Goal: Task Accomplishment & Management: Manage account settings

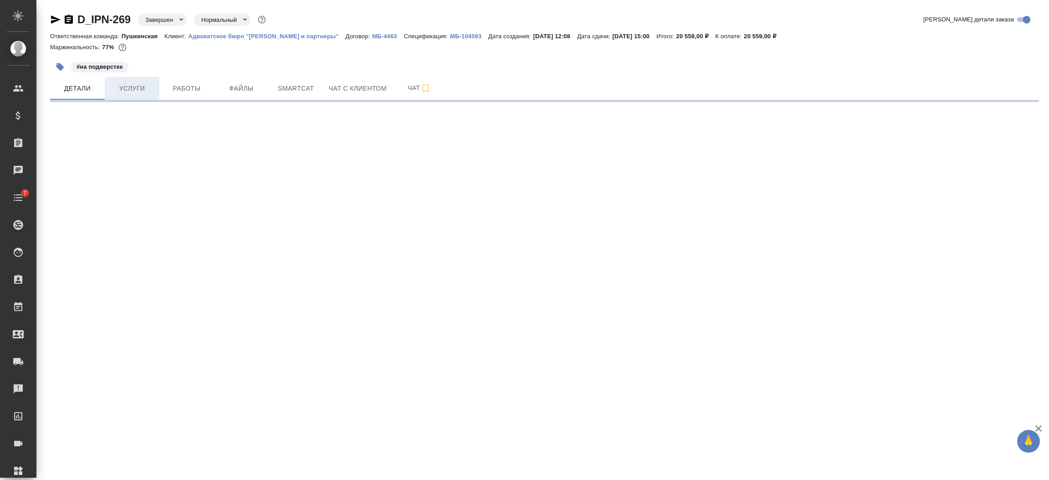
click at [137, 84] on span "Услуги" at bounding box center [132, 88] width 44 height 11
select select "RU"
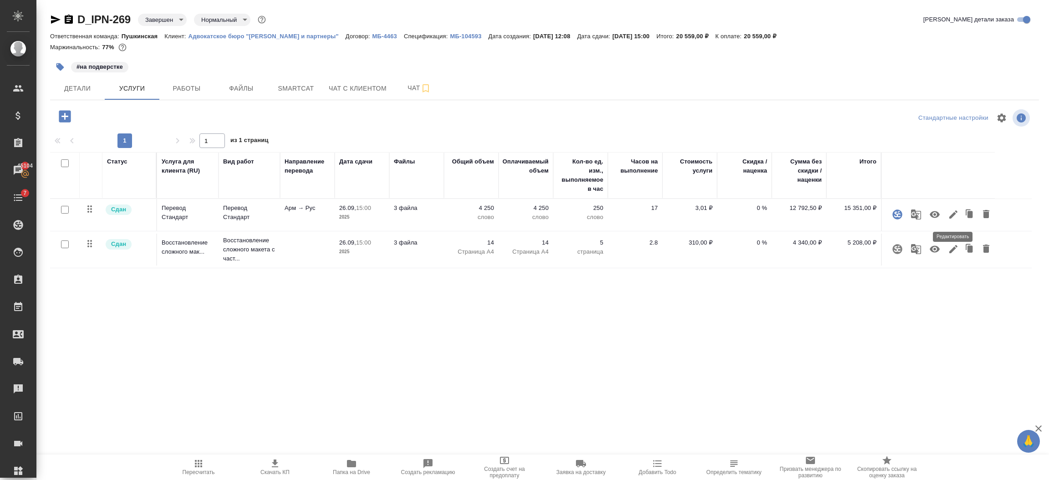
click at [954, 218] on icon "button" at bounding box center [953, 214] width 11 height 11
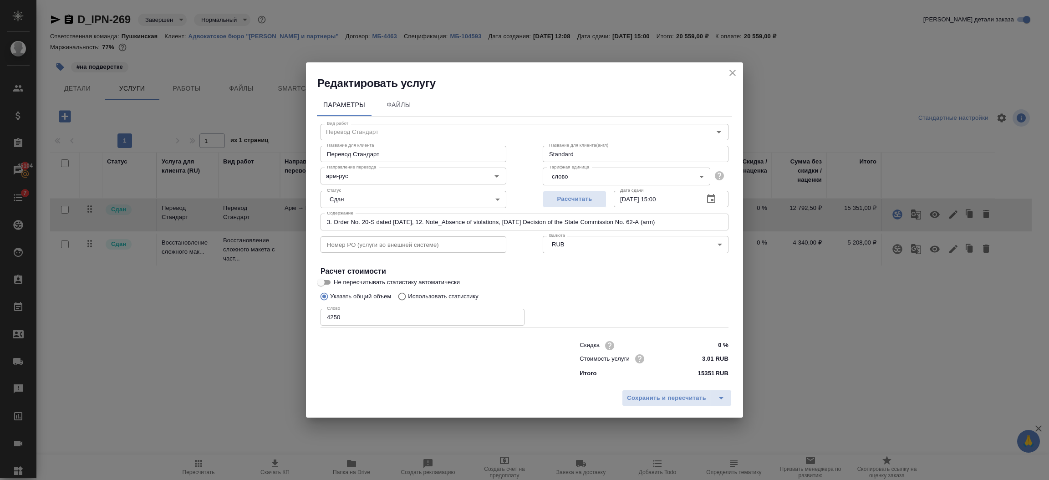
click at [703, 218] on input "3. Order No. 20-S dated [DATE], 12. Note_Absence of violations, [DATE] Decision…" at bounding box center [525, 222] width 408 height 16
click at [703, 220] on input "3. Order No. 20-S dated [DATE], 12. Note_Absence of violations, [DATE] Decision…" at bounding box center [525, 222] width 408 height 16
click at [728, 74] on icon "close" at bounding box center [732, 72] width 11 height 11
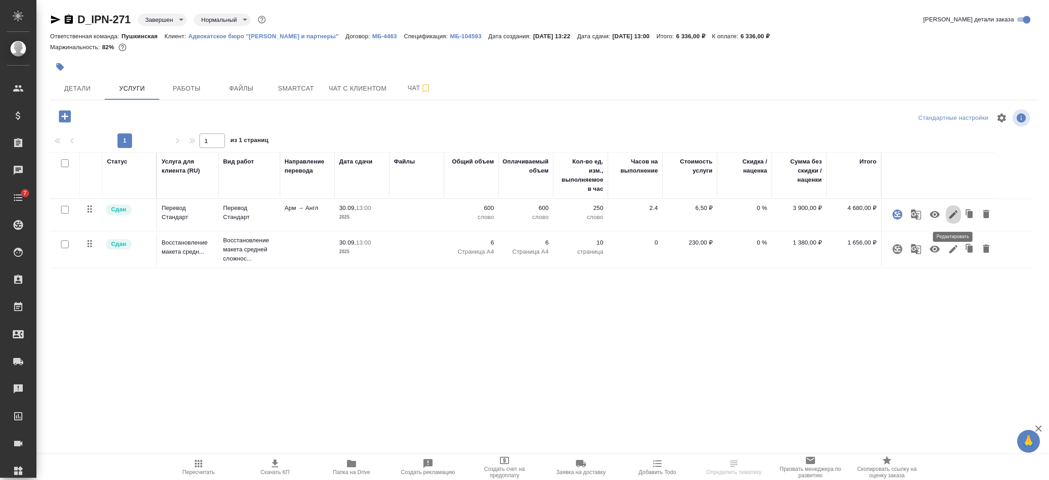
click at [951, 215] on icon "button" at bounding box center [953, 214] width 8 height 8
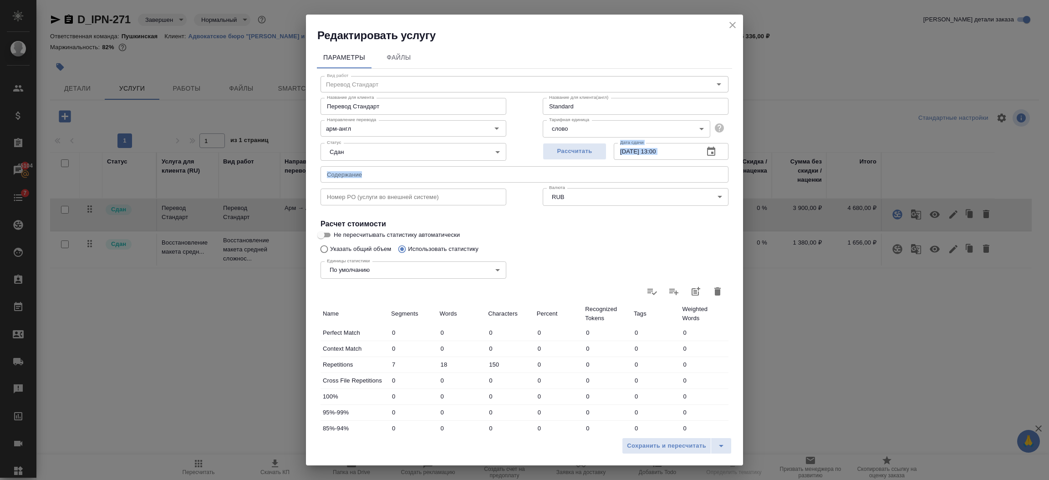
click at [381, 167] on div "Вид работ Перевод Стандарт Вид работ Название для клиента Перевод Стандарт Назв…" at bounding box center [524, 320] width 415 height 502
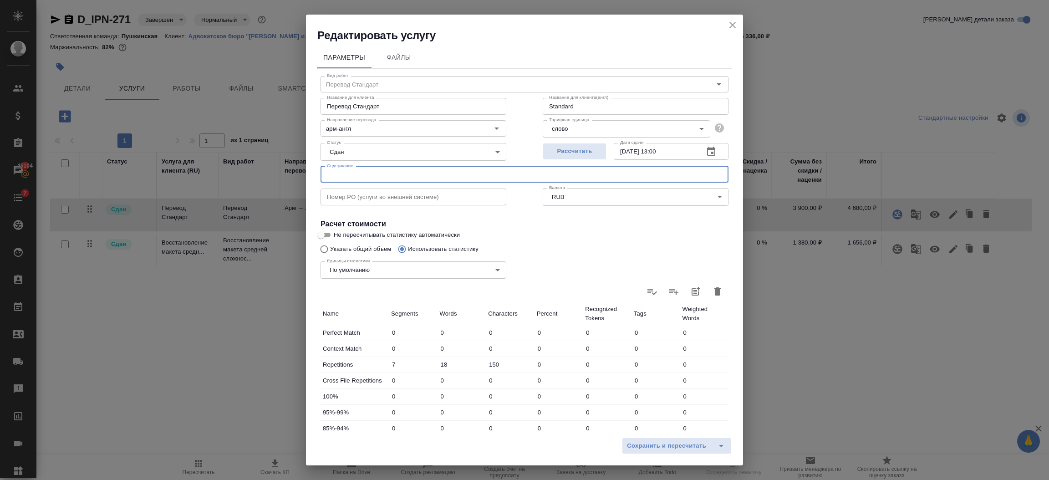
click at [375, 173] on input "text" at bounding box center [525, 174] width 408 height 16
click at [388, 179] on input "text" at bounding box center [525, 174] width 408 height 16
click at [386, 174] on input "text" at bounding box center [525, 174] width 408 height 16
drag, startPoint x: 386, startPoint y: 174, endPoint x: 381, endPoint y: 173, distance: 4.6
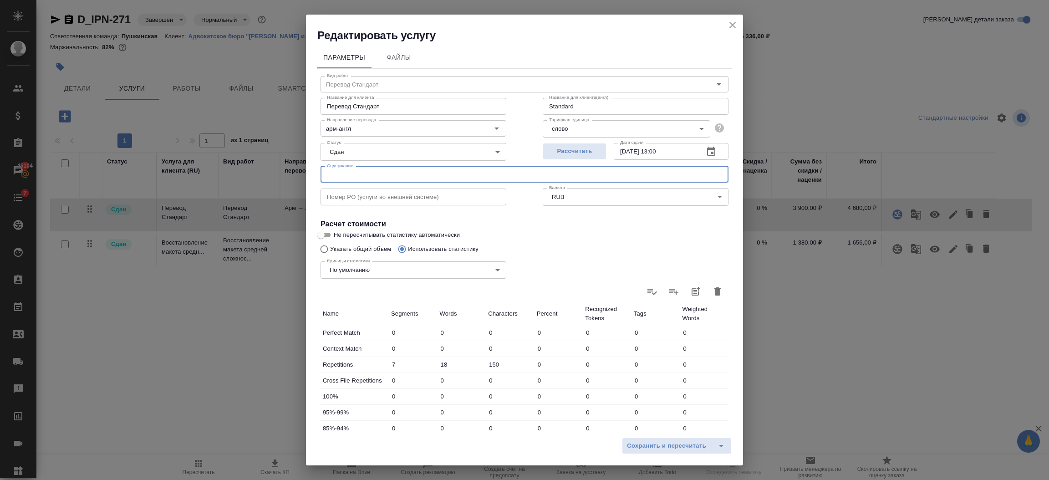
click at [382, 173] on input "text" at bounding box center [525, 174] width 408 height 16
click at [374, 173] on input "text" at bounding box center [525, 174] width 408 height 16
click at [736, 23] on icon "close" at bounding box center [732, 25] width 11 height 11
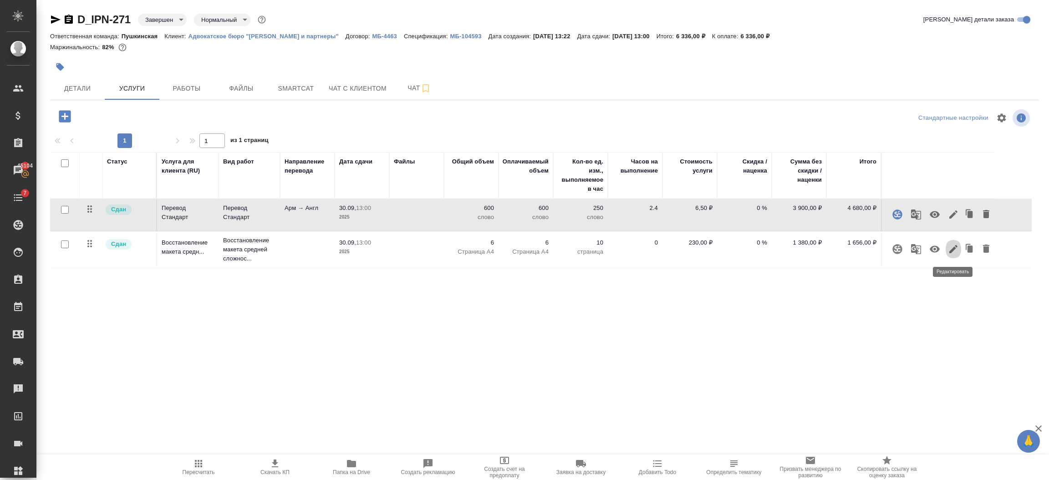
click at [951, 250] on icon "button" at bounding box center [953, 249] width 8 height 8
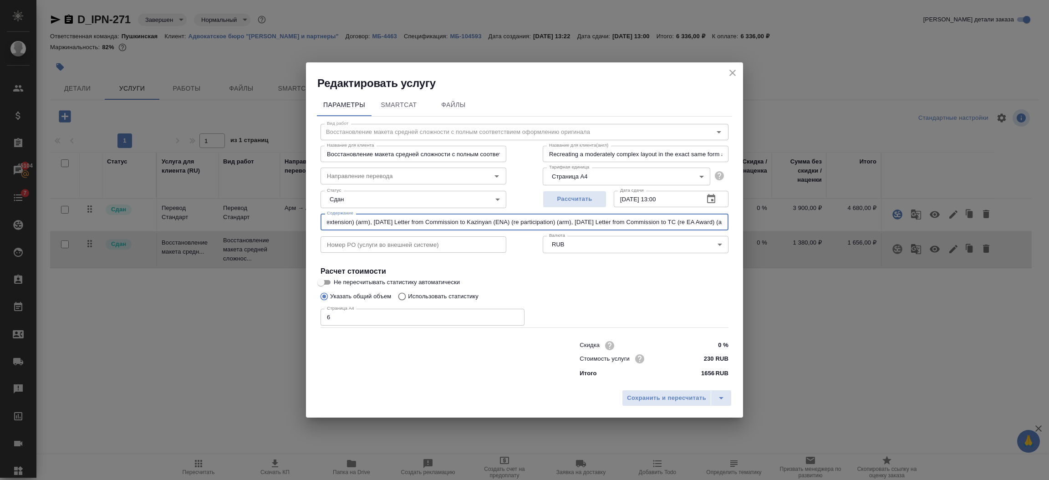
scroll to position [0, 154]
drag, startPoint x: 323, startPoint y: 218, endPoint x: 790, endPoint y: 215, distance: 467.2
click at [790, 215] on div "Редактировать услугу Параметры SmartCat Файлы Вид работ Восстановление макета с…" at bounding box center [524, 240] width 1049 height 480
click at [729, 68] on icon "close" at bounding box center [732, 72] width 11 height 11
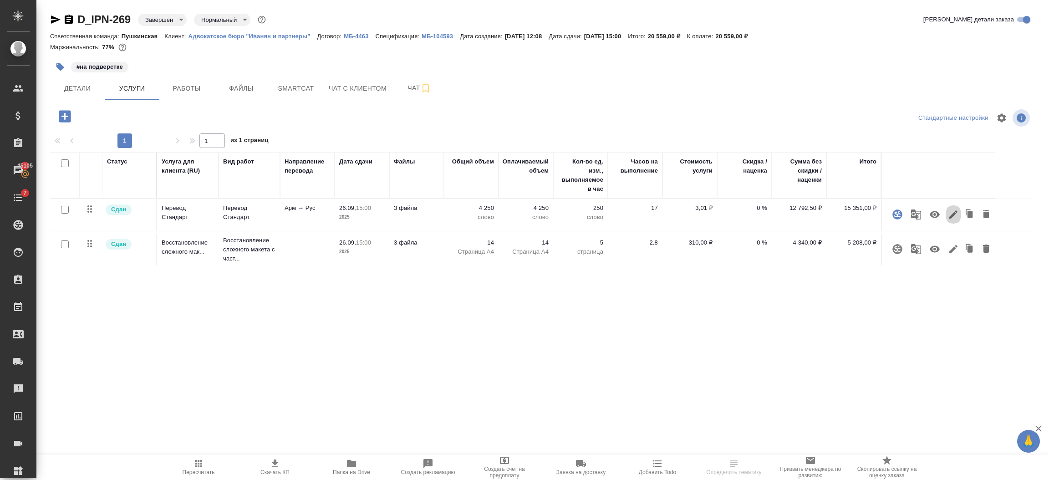
click at [954, 214] on icon "button" at bounding box center [953, 214] width 8 height 8
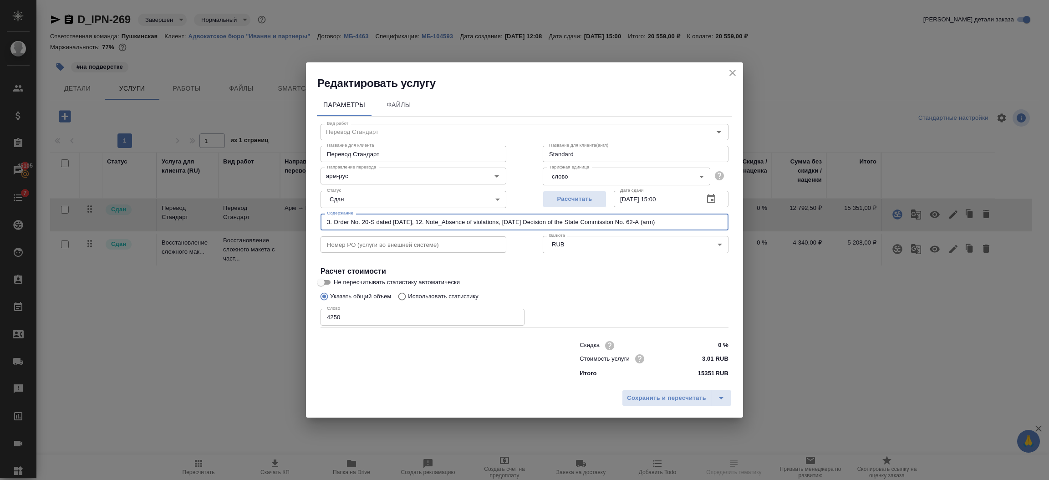
click at [700, 220] on input "3. Order No. 20-S dated [DATE], 12. Note_Absence of violations, [DATE] Decision…" at bounding box center [525, 222] width 408 height 16
drag, startPoint x: 710, startPoint y: 222, endPoint x: 296, endPoint y: 217, distance: 414.4
click at [297, 220] on div "Редактировать услугу Параметры Файлы Вид работ Перевод Стандарт Вид работ Назва…" at bounding box center [524, 240] width 1049 height 480
paste input "перевод с армянского языка на русский язык"
type input "перевод с армянского языка на русский язык"
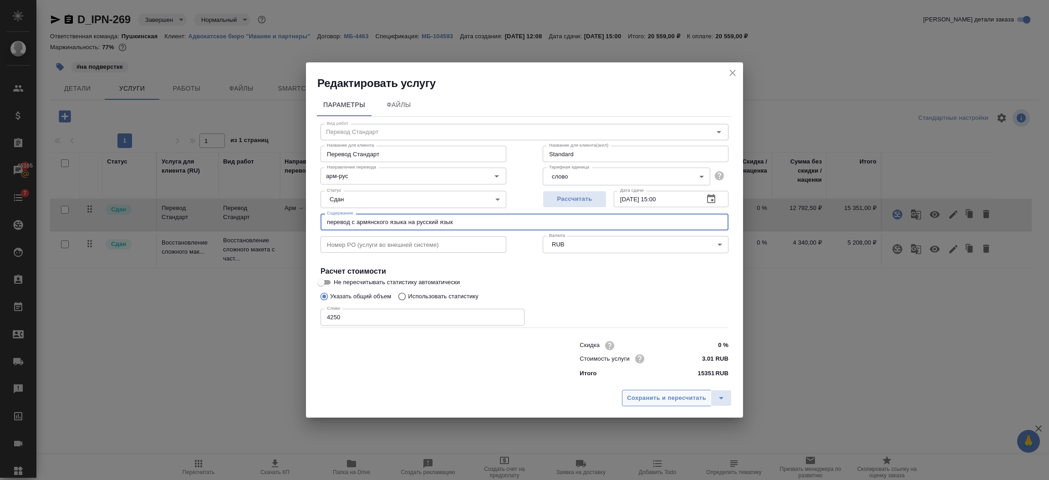
click at [652, 396] on span "Сохранить и пересчитать" at bounding box center [666, 398] width 79 height 10
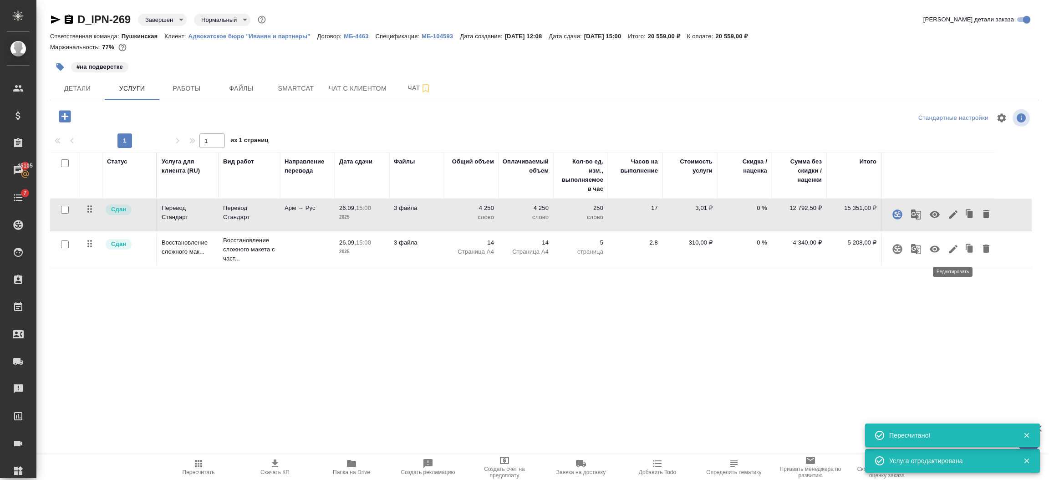
click at [949, 248] on icon "button" at bounding box center [953, 249] width 11 height 11
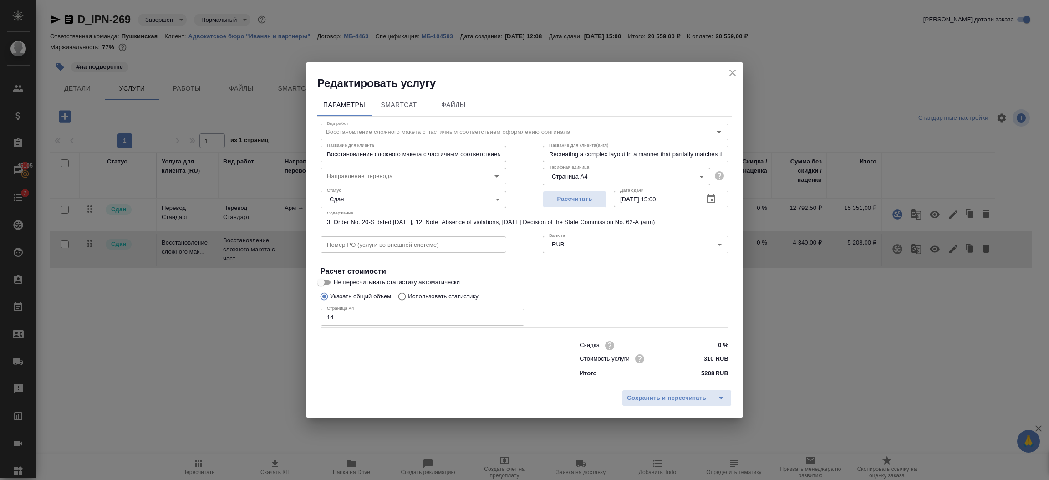
click at [734, 73] on icon "close" at bounding box center [732, 72] width 11 height 11
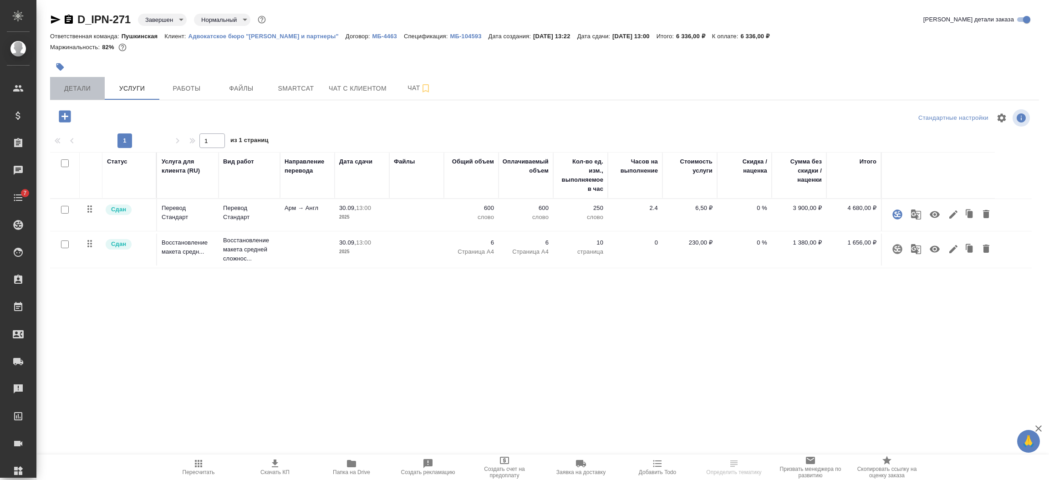
click at [65, 83] on span "Детали" at bounding box center [78, 88] width 44 height 11
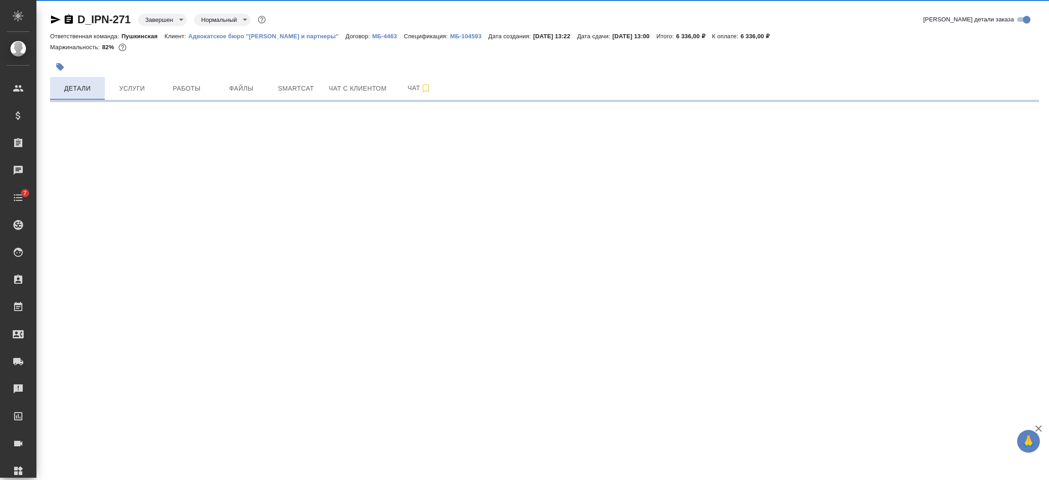
select select "RU"
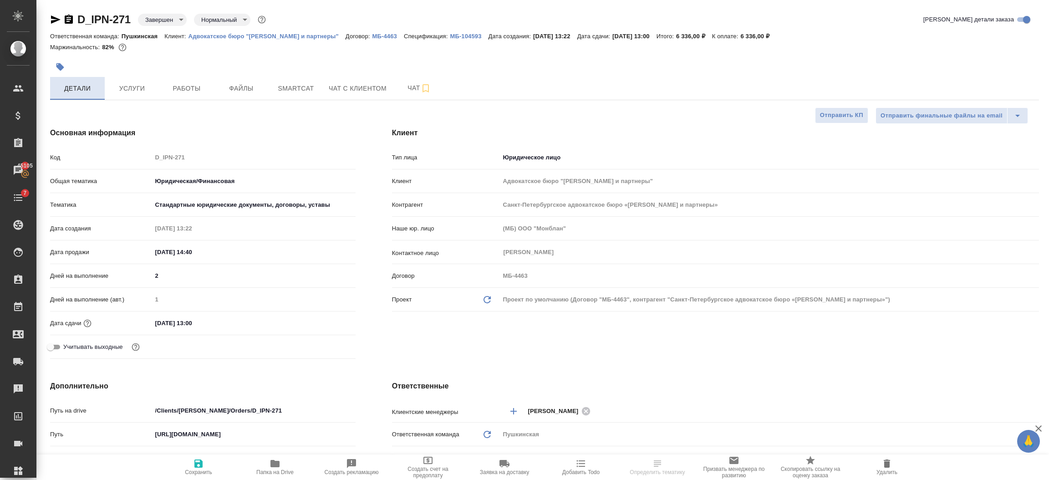
type textarea "x"
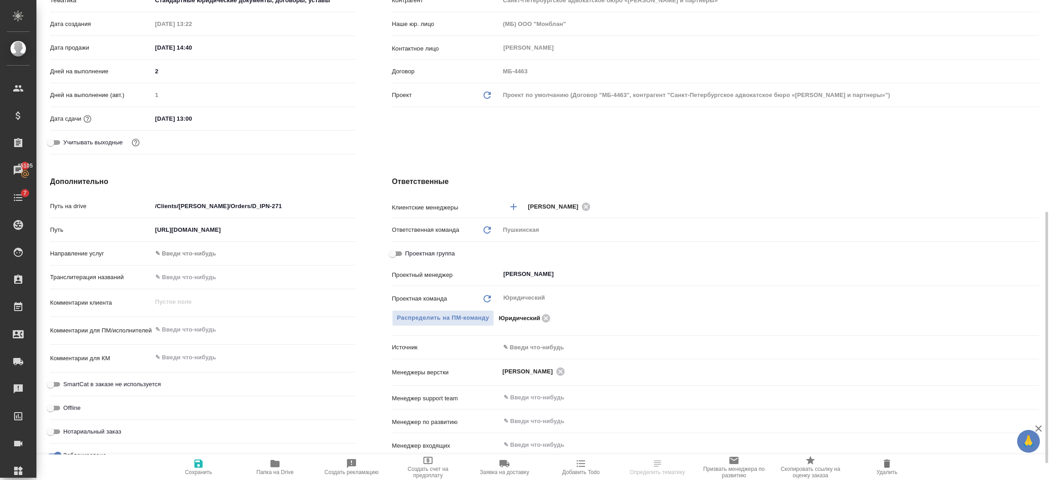
scroll to position [436, 0]
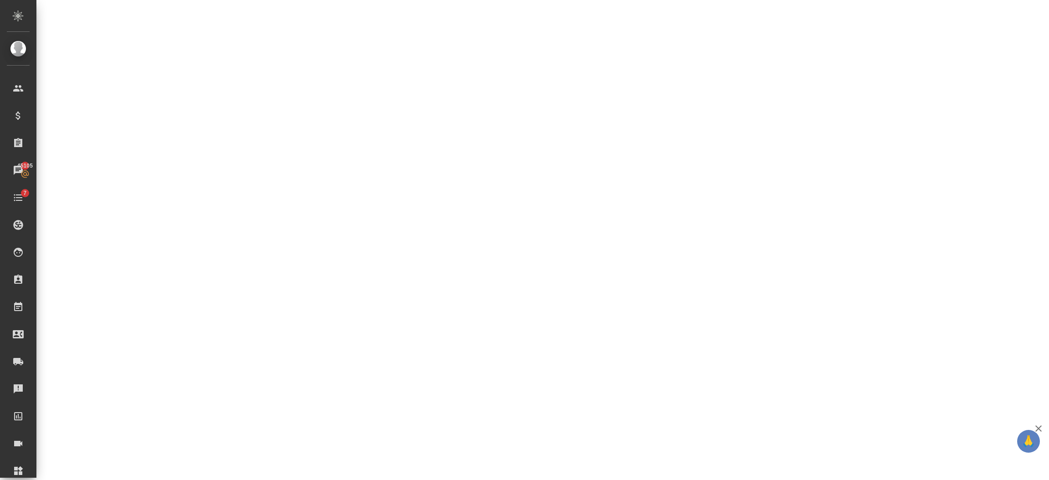
select select "RU"
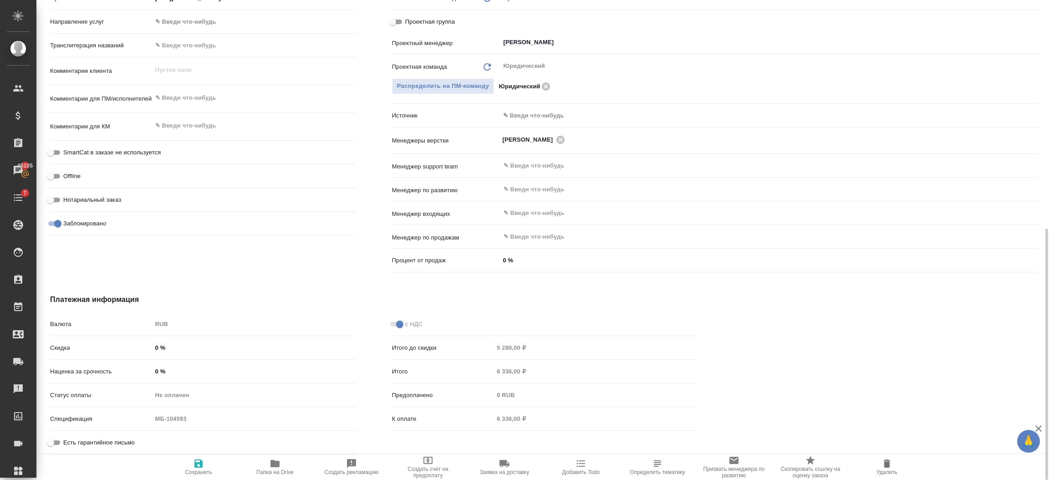
type textarea "x"
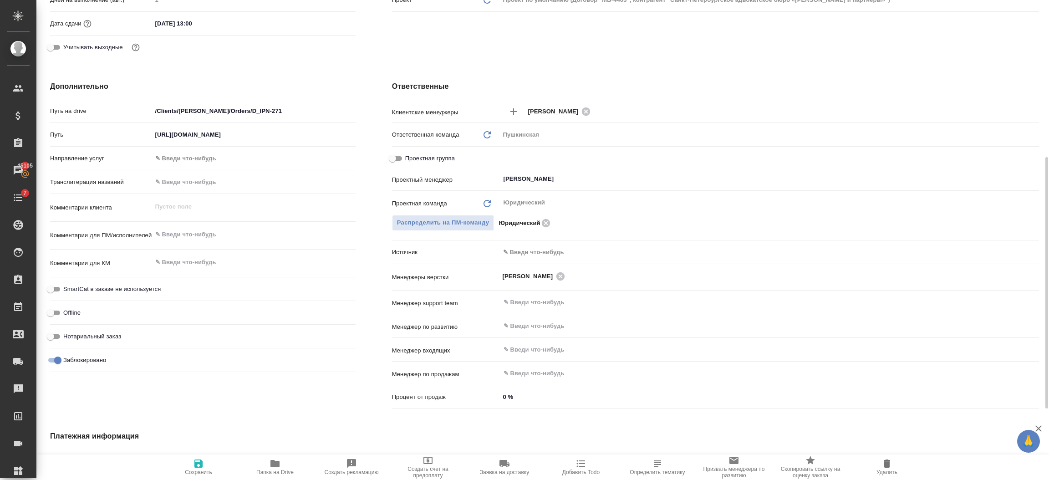
scroll to position [0, 0]
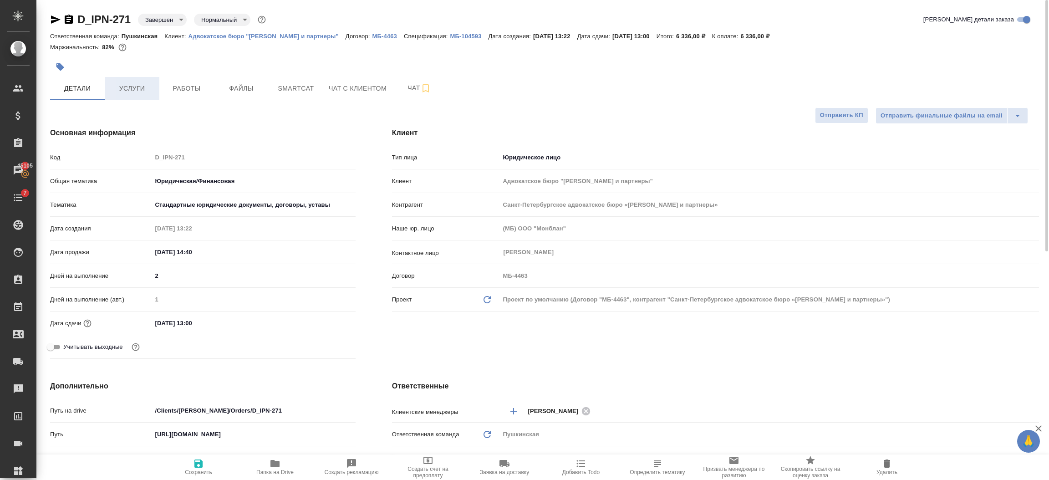
click at [134, 92] on span "Услуги" at bounding box center [132, 88] width 44 height 11
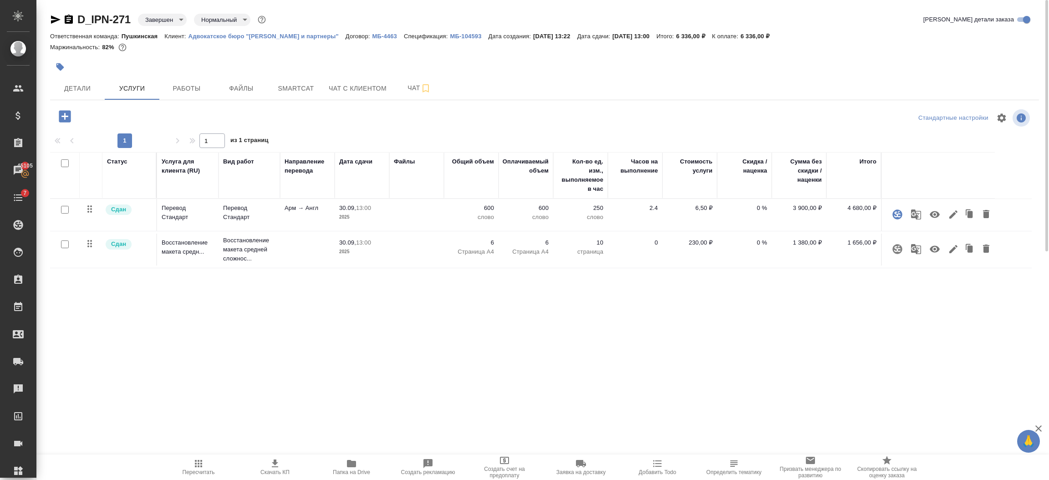
click at [950, 214] on icon "button" at bounding box center [953, 214] width 11 height 11
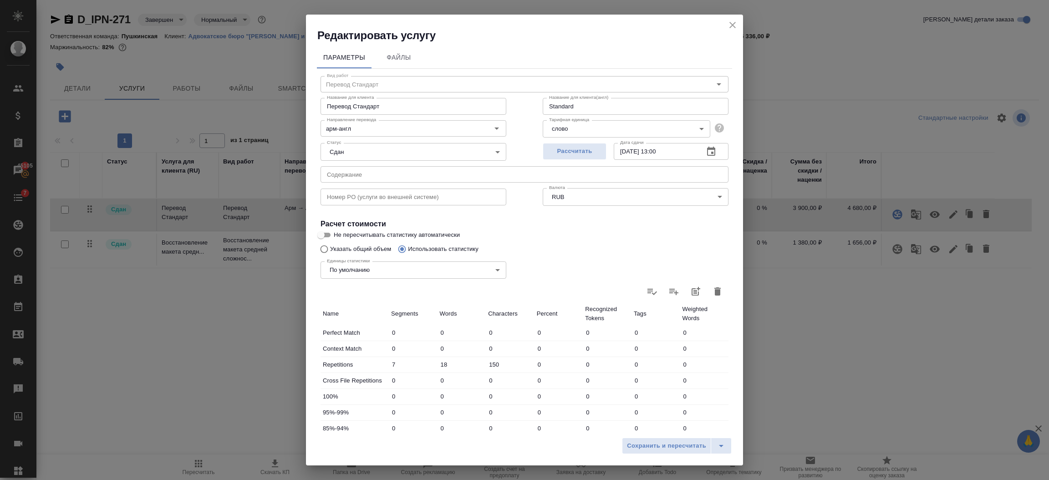
click at [387, 177] on input "text" at bounding box center [525, 174] width 408 height 16
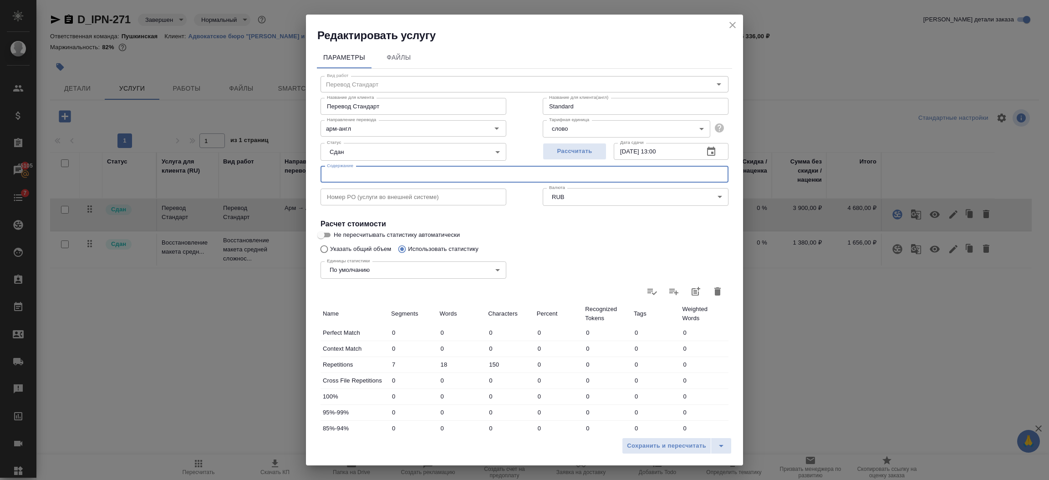
paste input "перевод с армянского языка на английский язык"
type input "перевод с армянского языка на английский язык"
click at [658, 443] on span "Сохранить и пересчитать" at bounding box center [666, 446] width 79 height 10
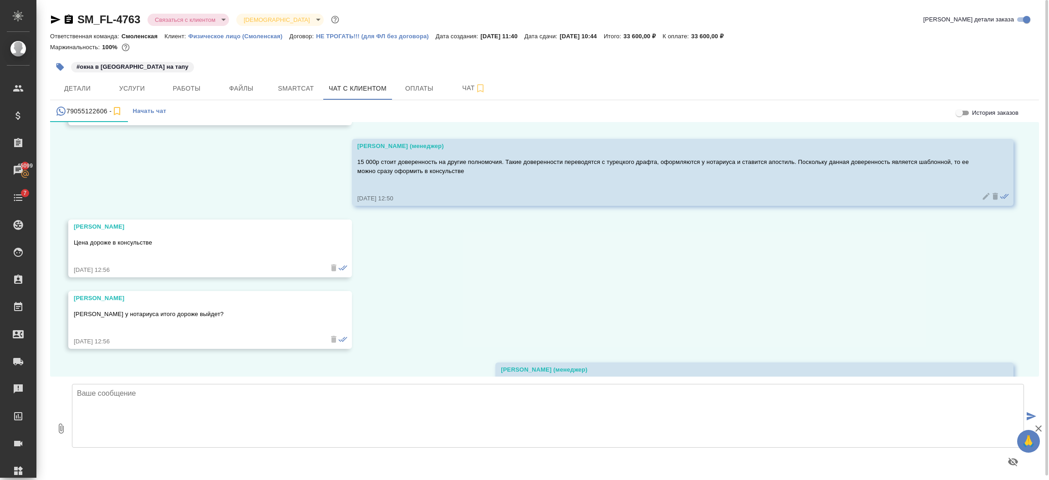
scroll to position [2225, 0]
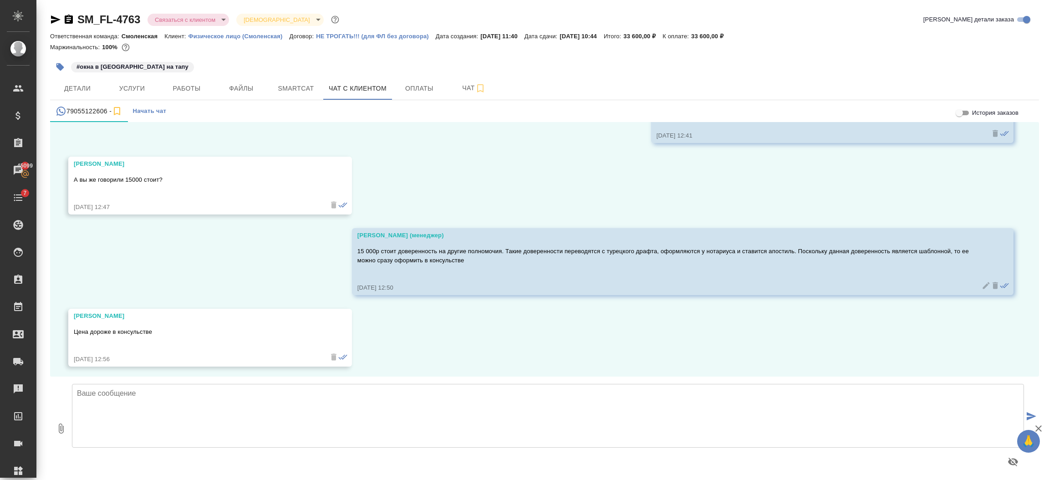
click at [982, 281] on icon at bounding box center [986, 285] width 9 height 9
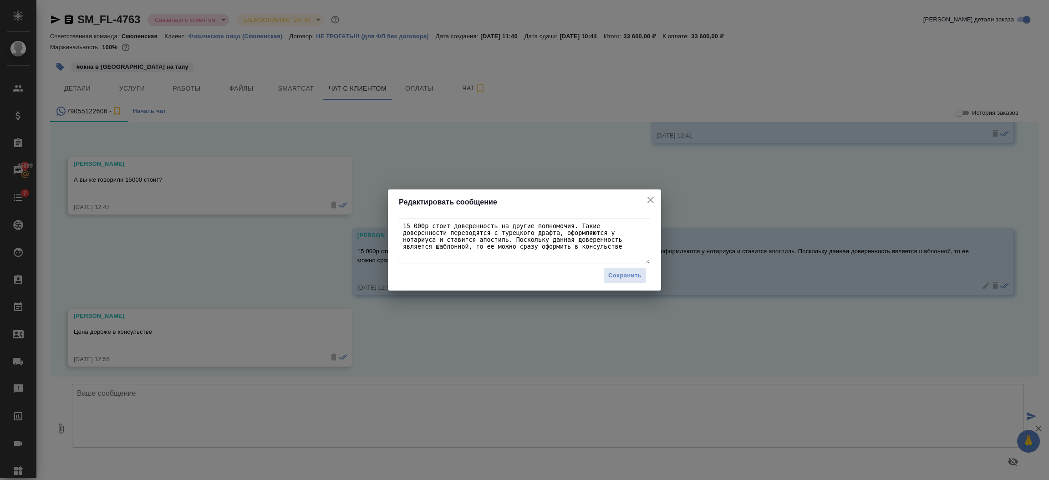
drag, startPoint x: 488, startPoint y: 240, endPoint x: 469, endPoint y: 243, distance: 19.4
click at [469, 243] on textarea "15 000р стоит доверенность на другие полномочия. Такие доверенности переводятся…" at bounding box center [524, 242] width 251 height 46
type textarea "15 000р стоит доверенность на другие полномочия. Такие доверенности переводятся…"
click at [611, 272] on span "Сохранить" at bounding box center [624, 275] width 33 height 10
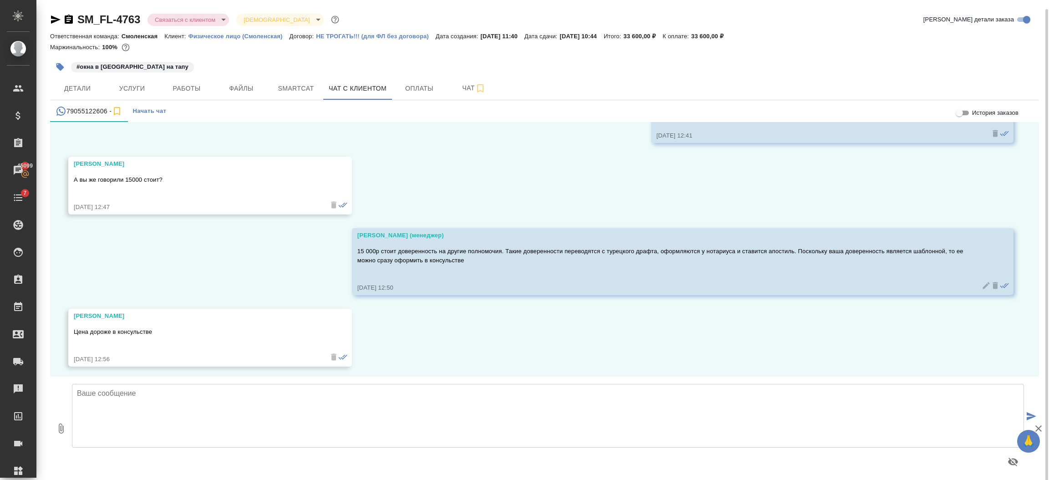
scroll to position [5, 0]
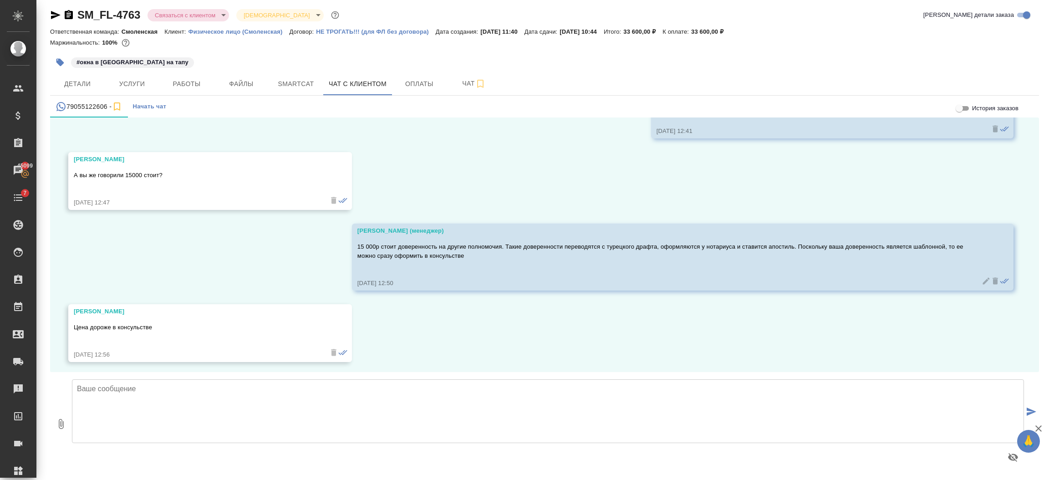
click at [982, 276] on icon at bounding box center [986, 280] width 9 height 9
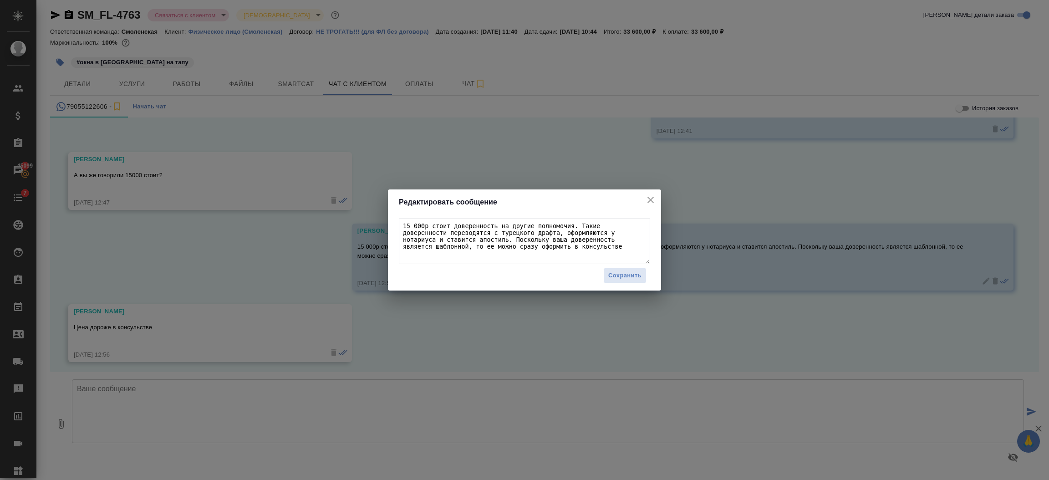
click at [470, 239] on textarea "15 000р стоит доверенность на другие полномочия. Такие доверенности переводятся…" at bounding box center [524, 242] width 251 height 46
type textarea "15 000р стоит доверенность на другие полномочия. Такие доверенности переводятся…"
click at [622, 277] on span "Сохранить" at bounding box center [624, 275] width 33 height 10
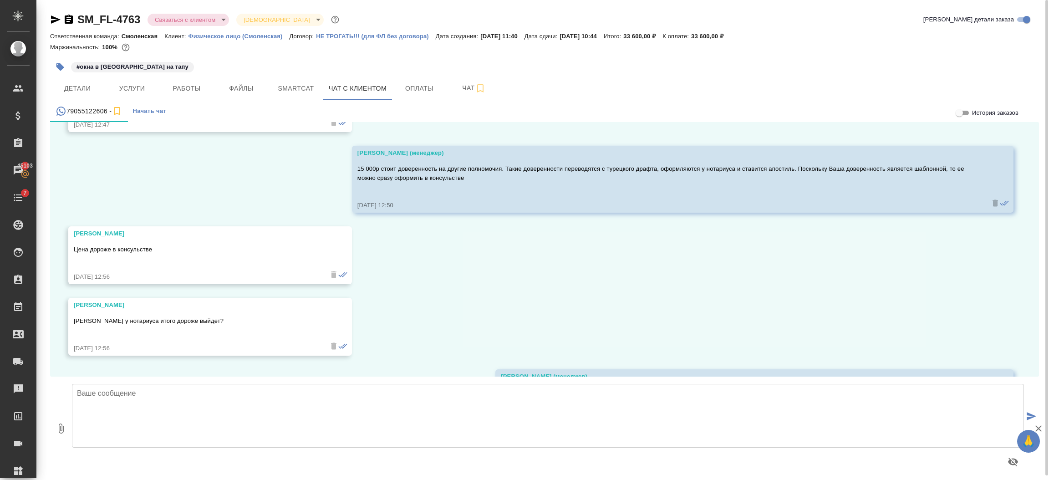
scroll to position [2293, 0]
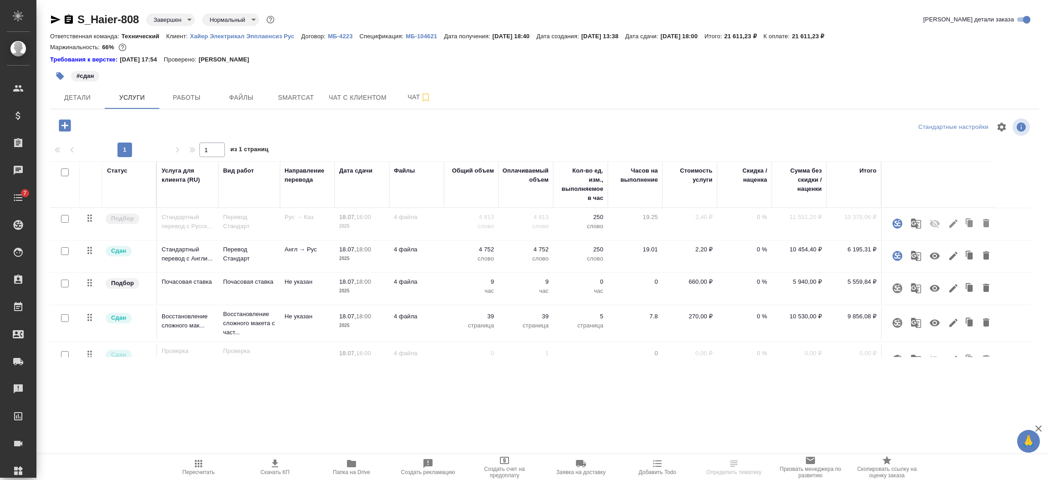
click at [169, 19] on body "🙏 .cls-1 fill:#fff; AWATERA [PERSON_NAME] Спецификации Заказы Чаты 7 Todo Проек…" at bounding box center [524, 276] width 1049 height 553
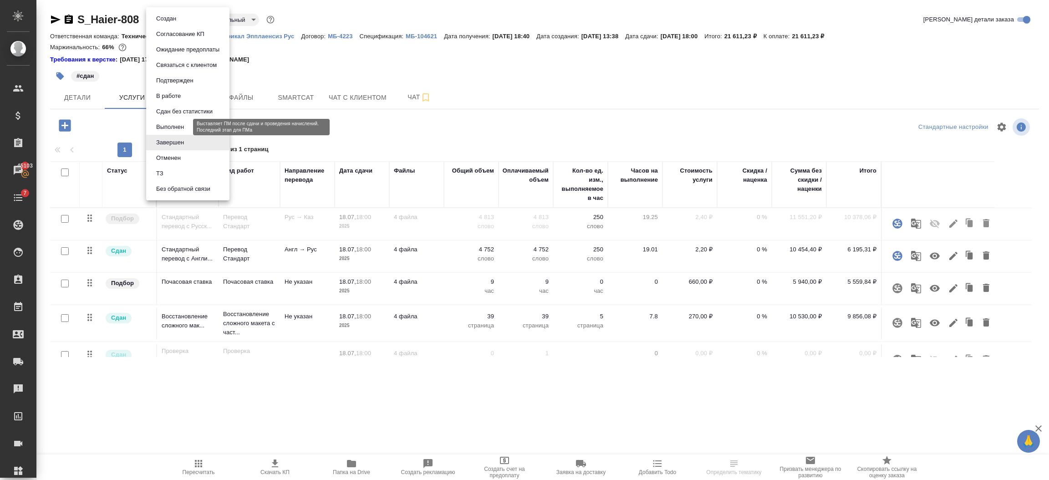
click at [169, 127] on button "Выполнен" at bounding box center [169, 127] width 33 height 10
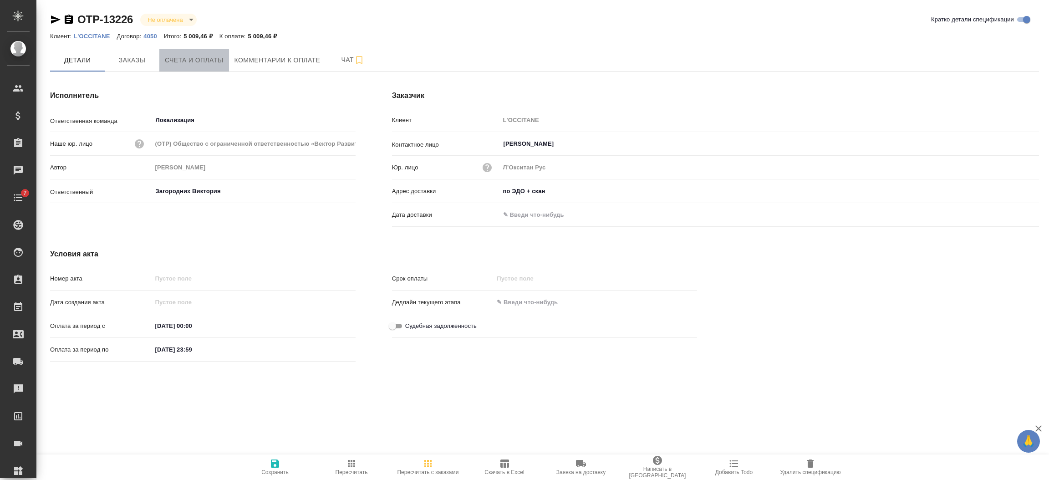
click at [188, 56] on span "Счета и оплаты" at bounding box center [194, 60] width 59 height 11
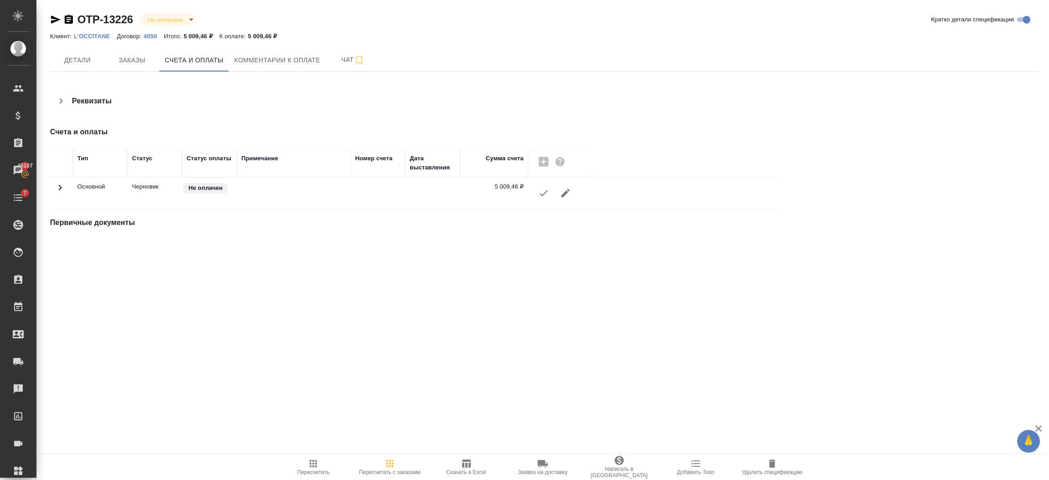
click at [786, 463] on span "Удалить спецификацию" at bounding box center [772, 466] width 66 height 17
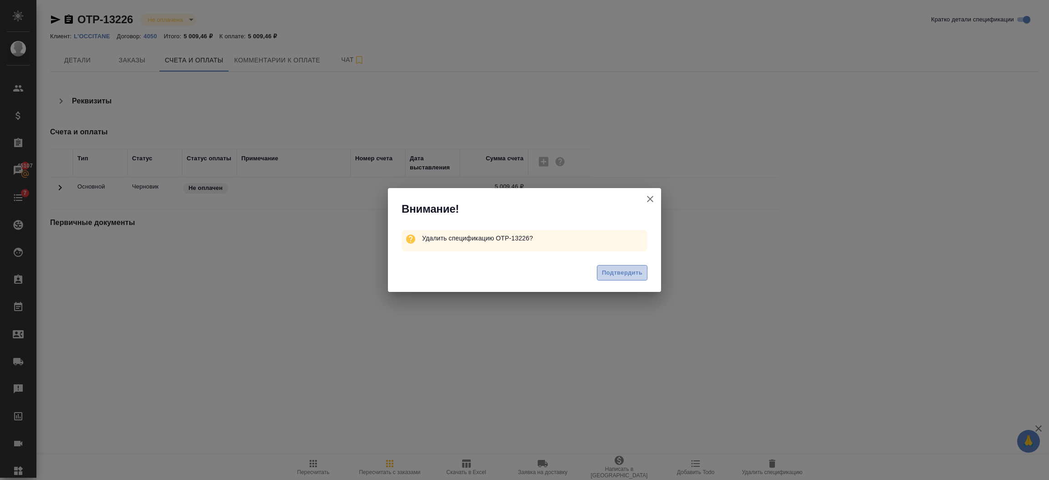
click at [622, 265] on button "Подтвердить" at bounding box center [622, 273] width 51 height 16
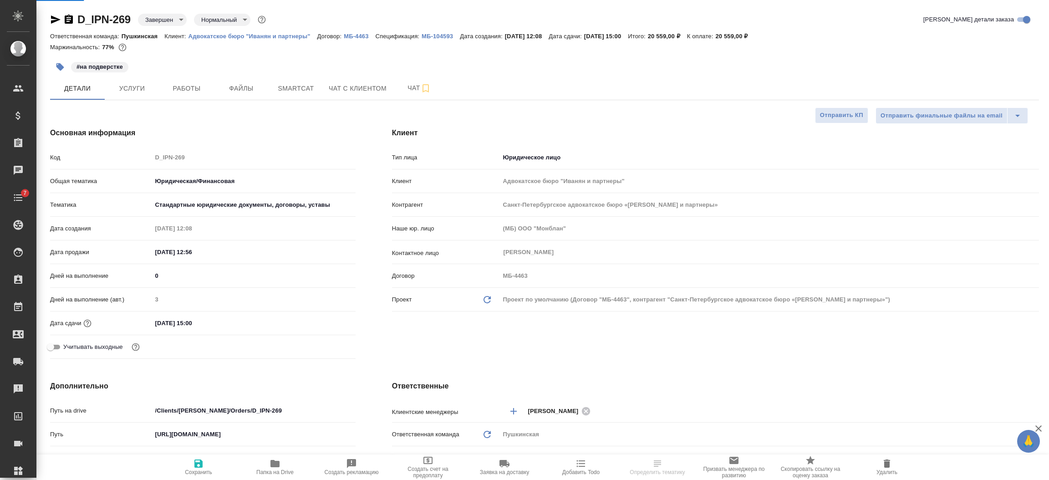
select select "RU"
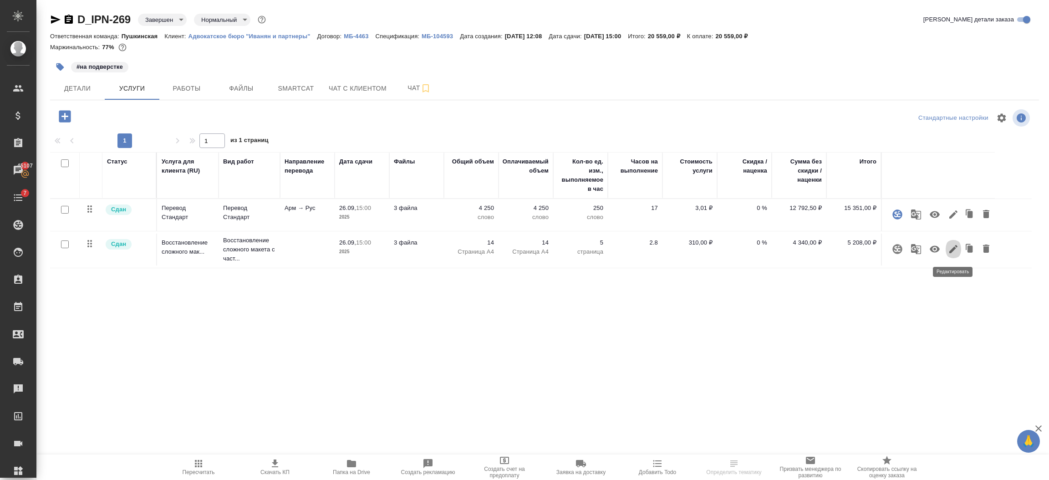
click at [955, 247] on icon "button" at bounding box center [953, 249] width 8 height 8
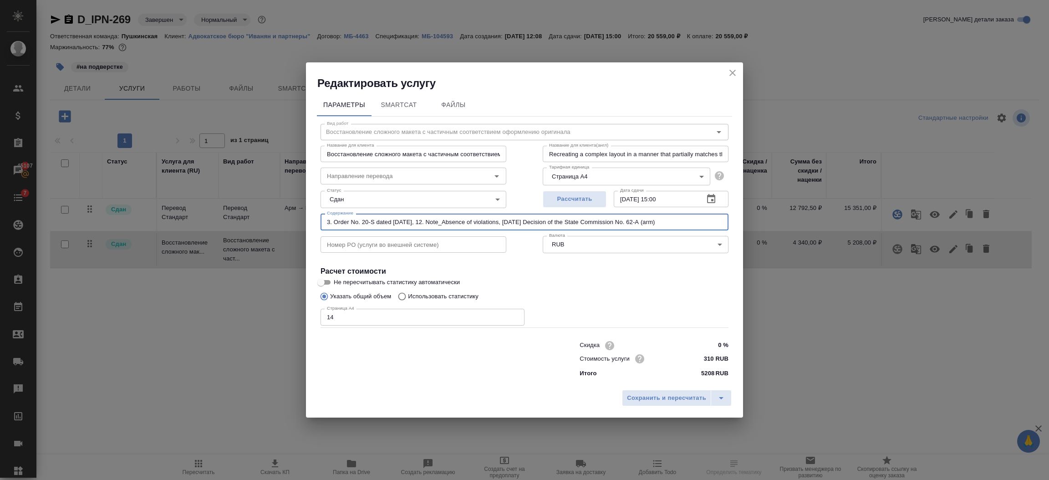
drag, startPoint x: 326, startPoint y: 223, endPoint x: 796, endPoint y: 225, distance: 469.4
click at [796, 225] on div "Редактировать услугу Параметры SmartCat Файлы Вид работ Восстановление сложного…" at bounding box center [524, 240] width 1049 height 480
paste input "перевод с армянского языка на русский язык"
type input "перевод с армянского языка на русский язык"
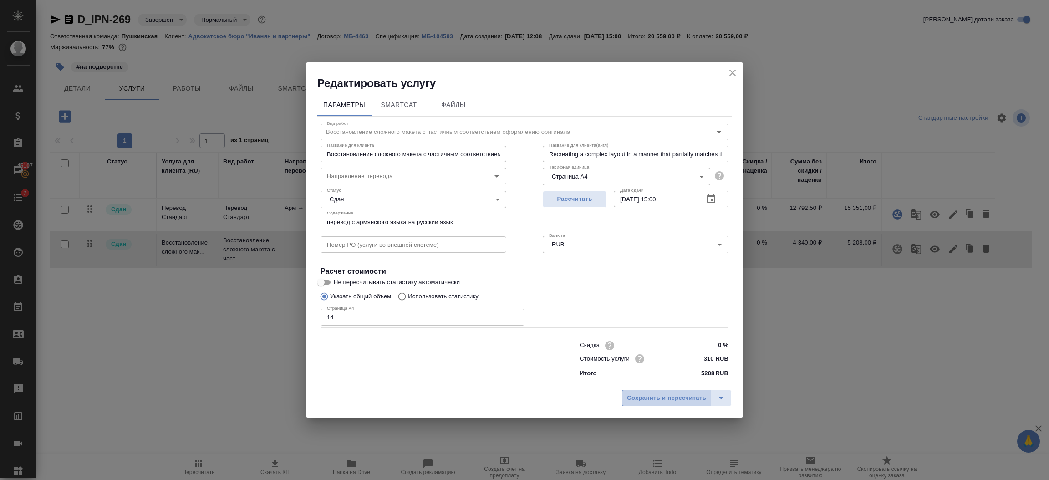
click at [636, 398] on span "Сохранить и пересчитать" at bounding box center [666, 398] width 79 height 10
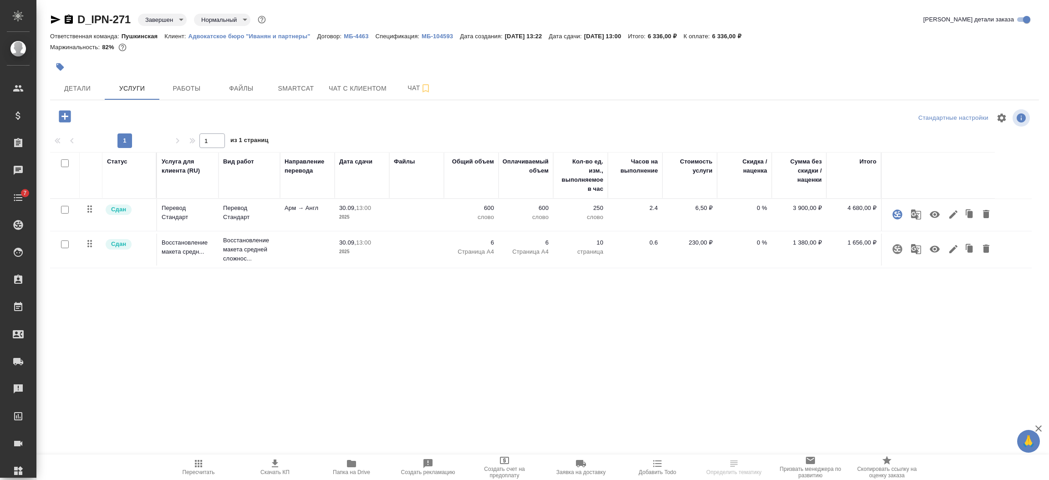
click at [949, 246] on icon "button" at bounding box center [953, 249] width 11 height 11
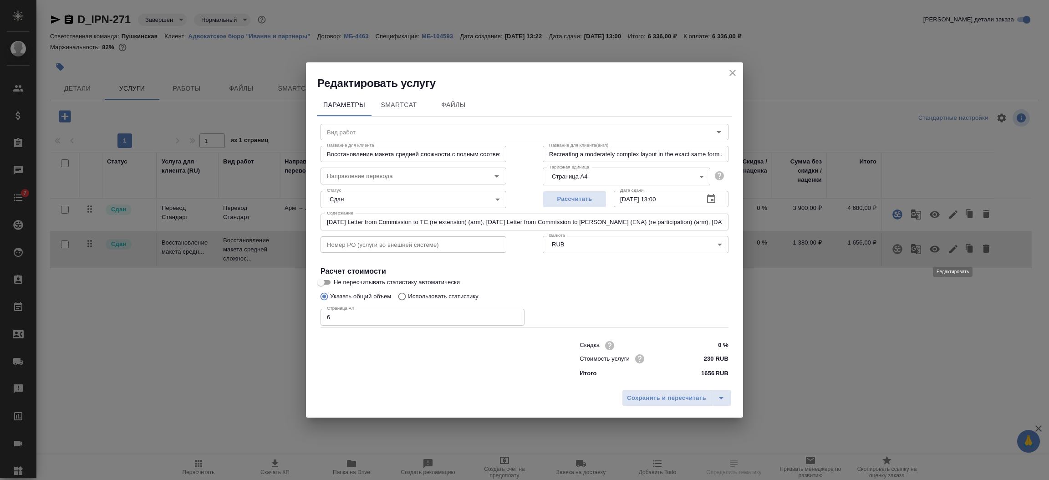
type input "Восстановление макета средней сложности с полным соответствием оформлению ориги…"
drag, startPoint x: 326, startPoint y: 222, endPoint x: 772, endPoint y: 223, distance: 446.7
click at [772, 223] on div "Редактировать услугу Параметры SmartCat Файлы Вид работ Восстановление макета с…" at bounding box center [524, 240] width 1049 height 480
paste input "перевод с армянского языка на английский язык"
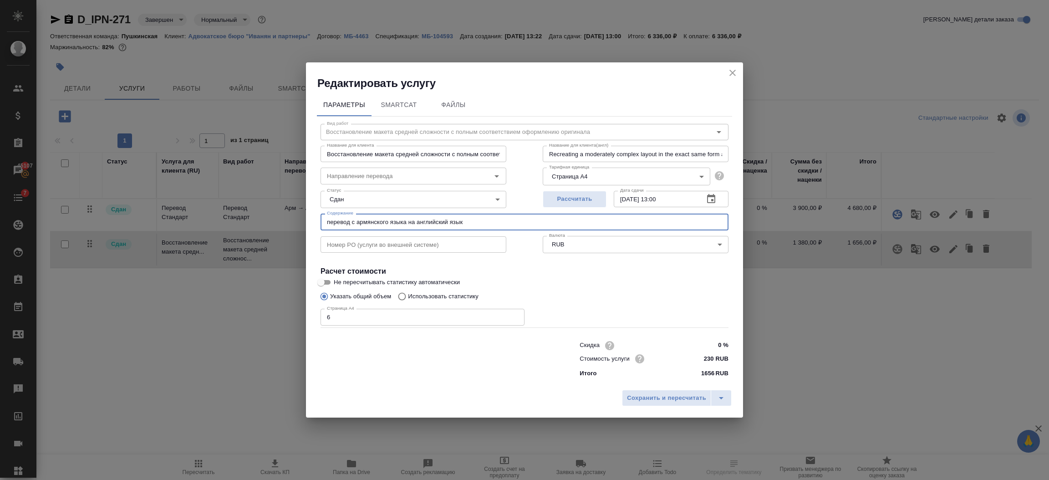
scroll to position [0, 0]
type input "перевод с армянского языка на английский язык"
click at [632, 399] on span "Сохранить и пересчитать" at bounding box center [666, 398] width 79 height 10
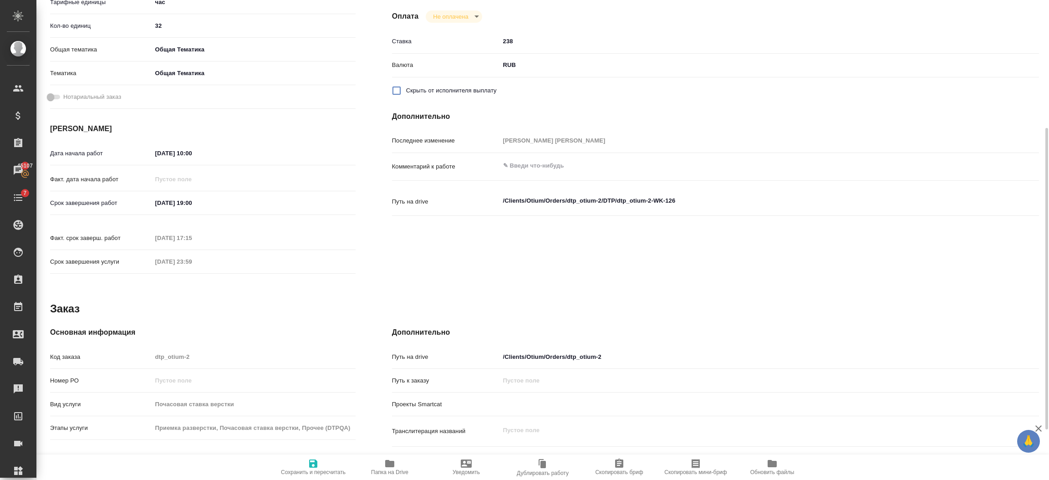
scroll to position [68, 0]
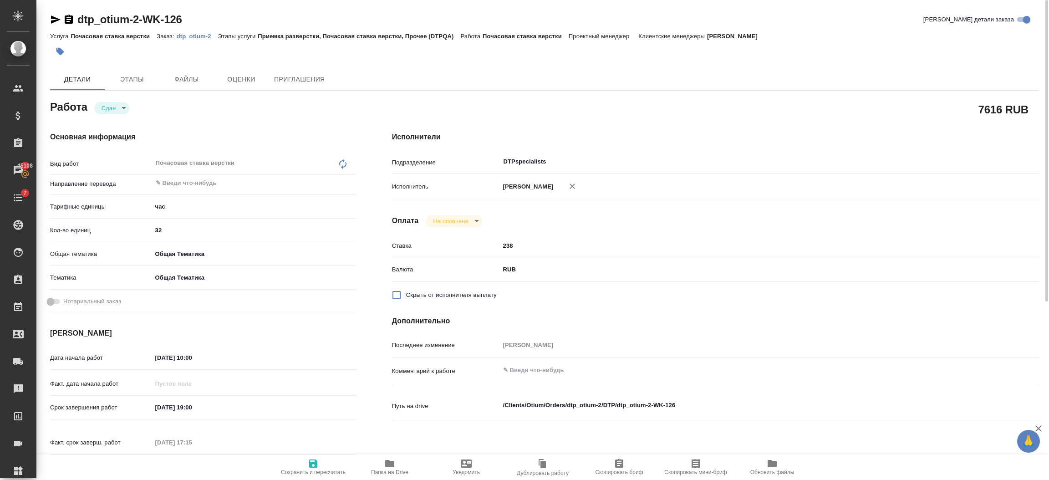
click at [186, 37] on p "dtp_otium-2" at bounding box center [197, 36] width 41 height 7
click at [197, 39] on p "dtp_otium-2" at bounding box center [197, 36] width 41 height 7
click at [182, 35] on p "dtp_otium-2" at bounding box center [197, 36] width 41 height 7
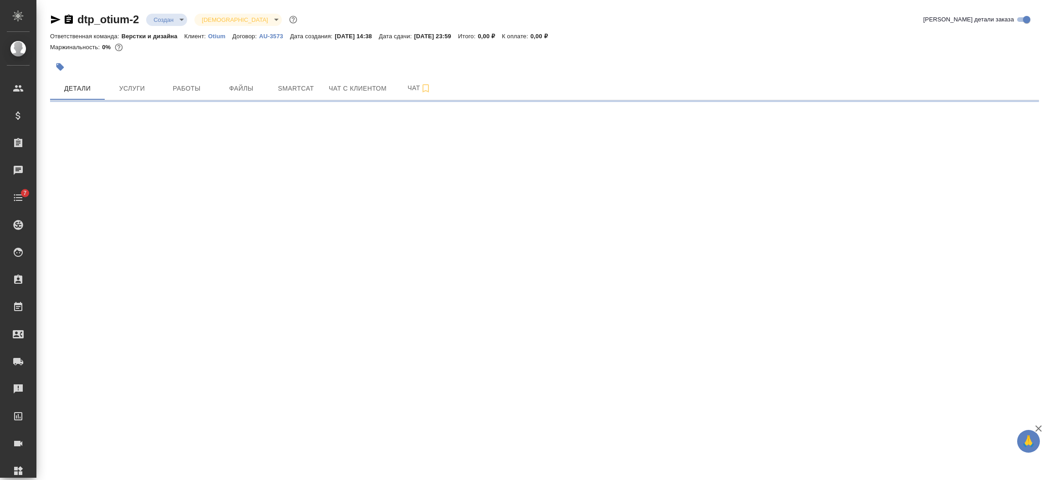
select select "RU"
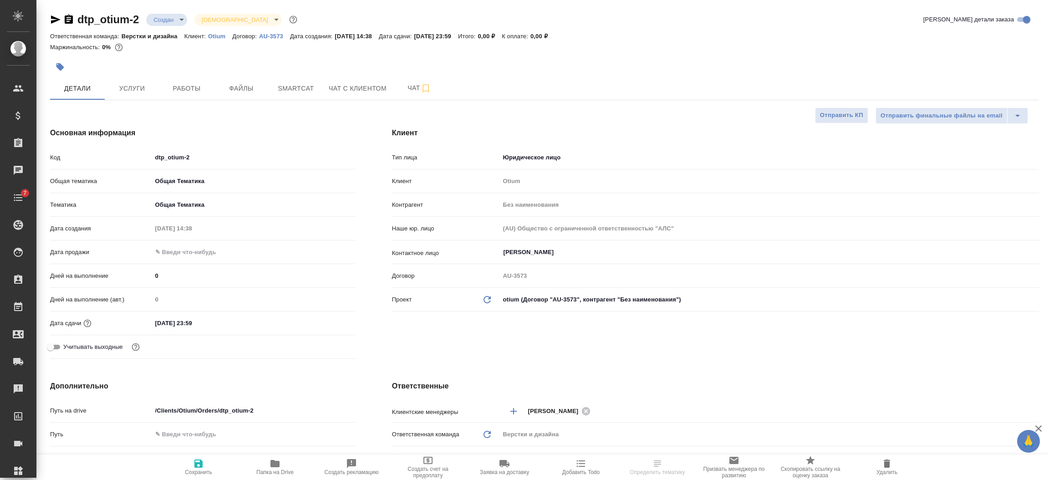
type textarea "x"
select select "RU"
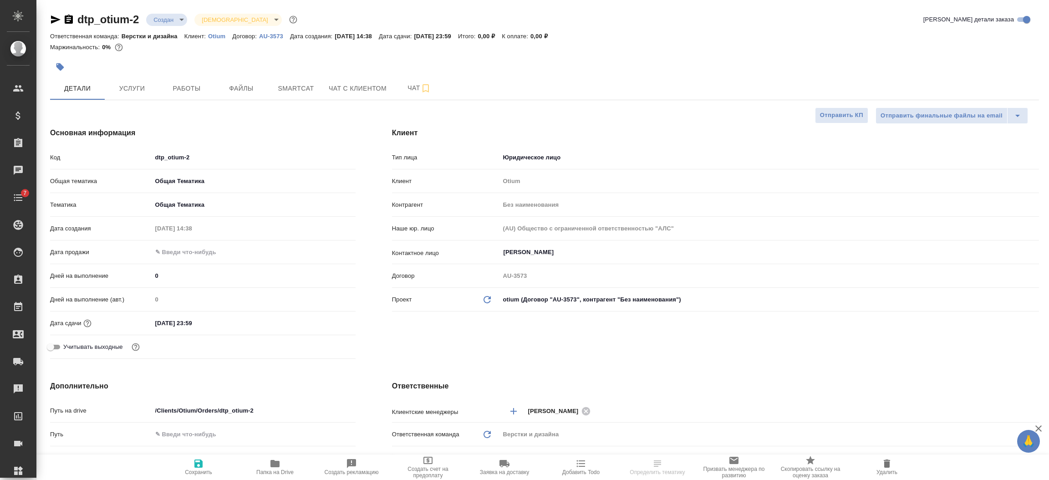
scroll to position [137, 0]
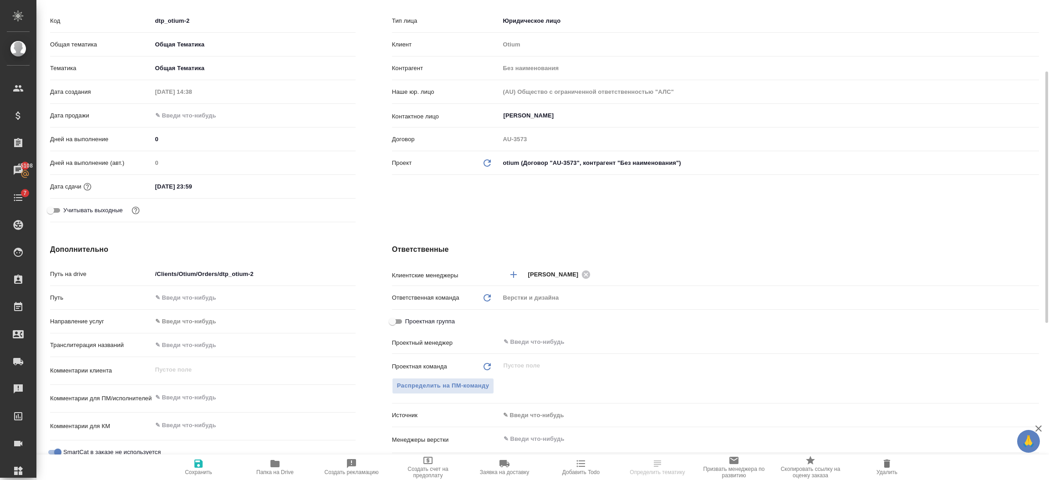
select select "RU"
type textarea "x"
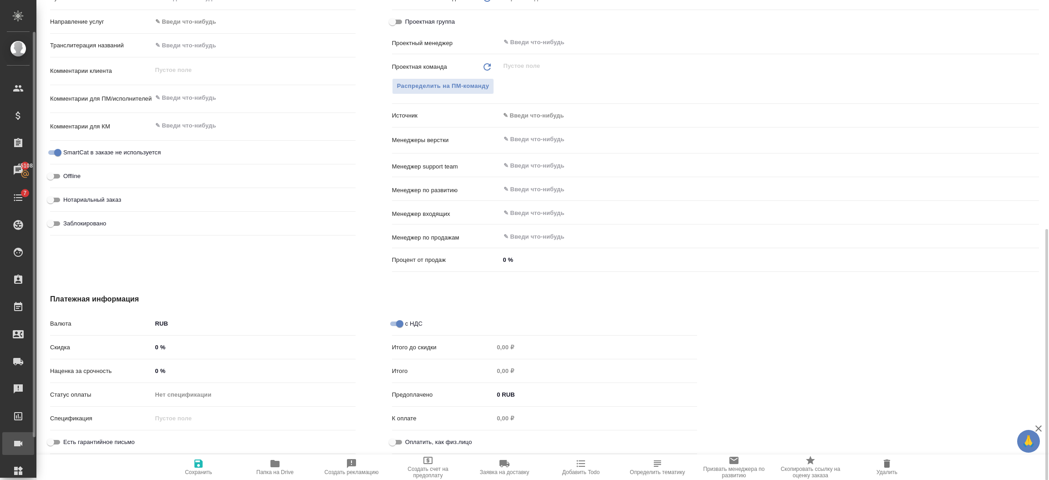
type textarea "x"
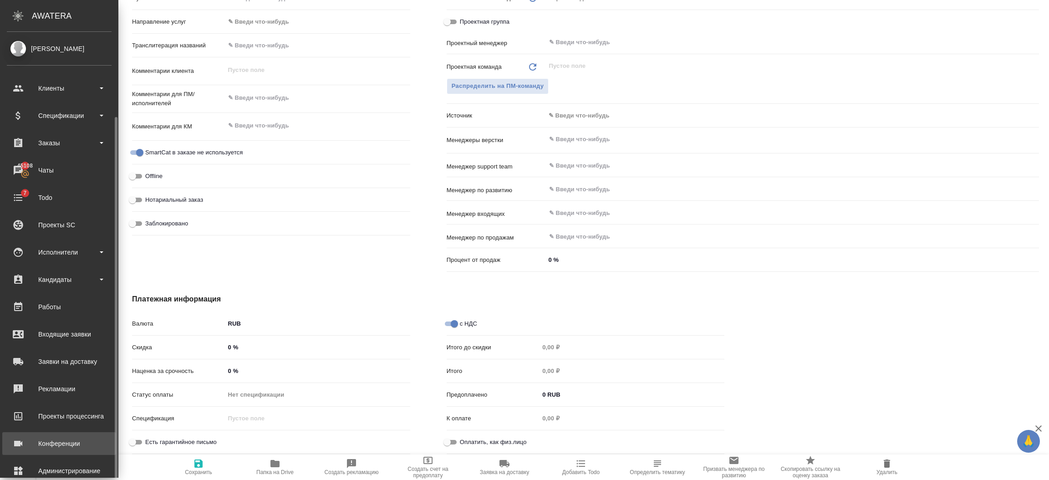
scroll to position [45, 0]
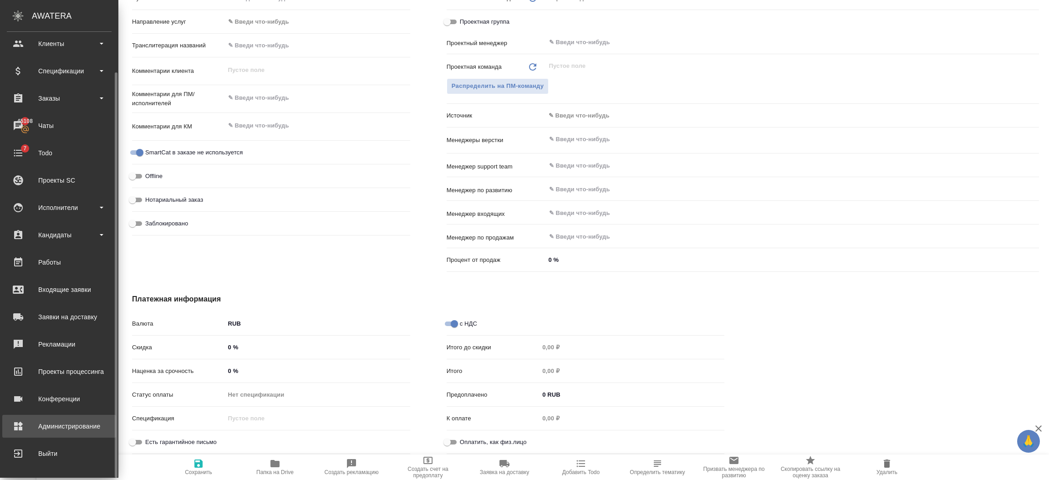
click at [33, 428] on div "Администрирование" at bounding box center [59, 426] width 105 height 14
type textarea "x"
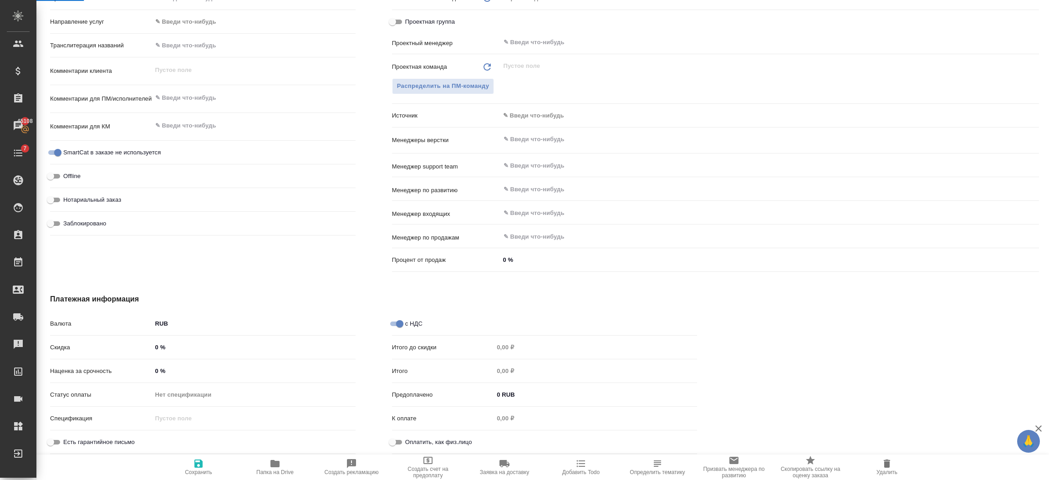
type textarea "x"
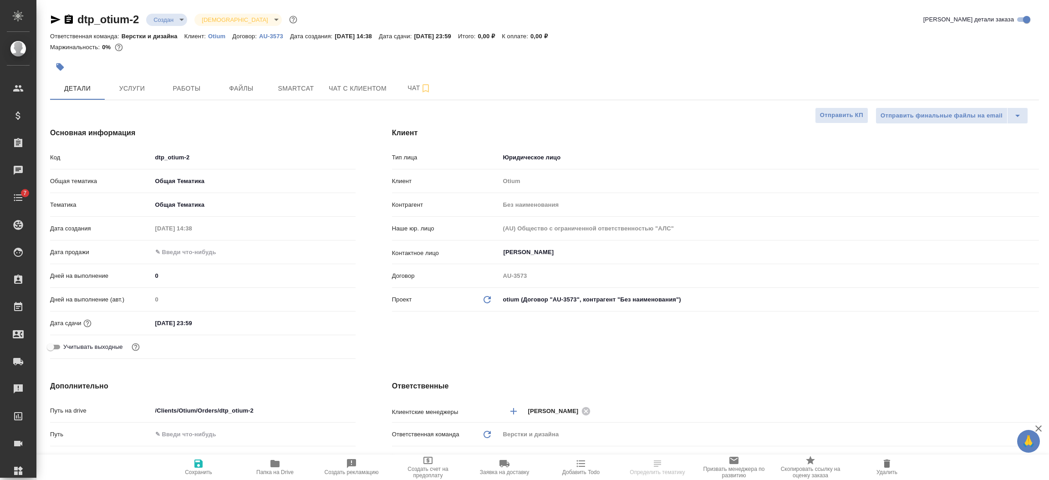
select select "RU"
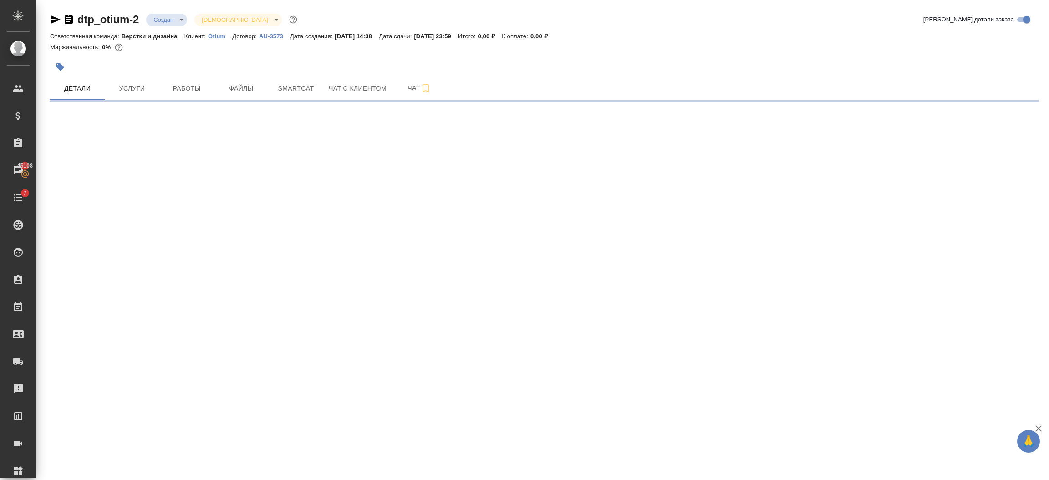
select select "RU"
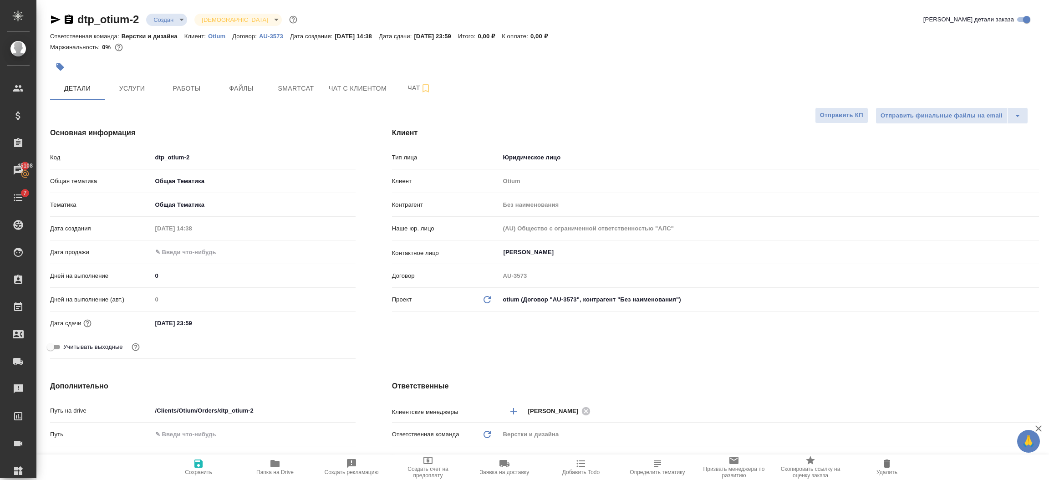
type textarea "x"
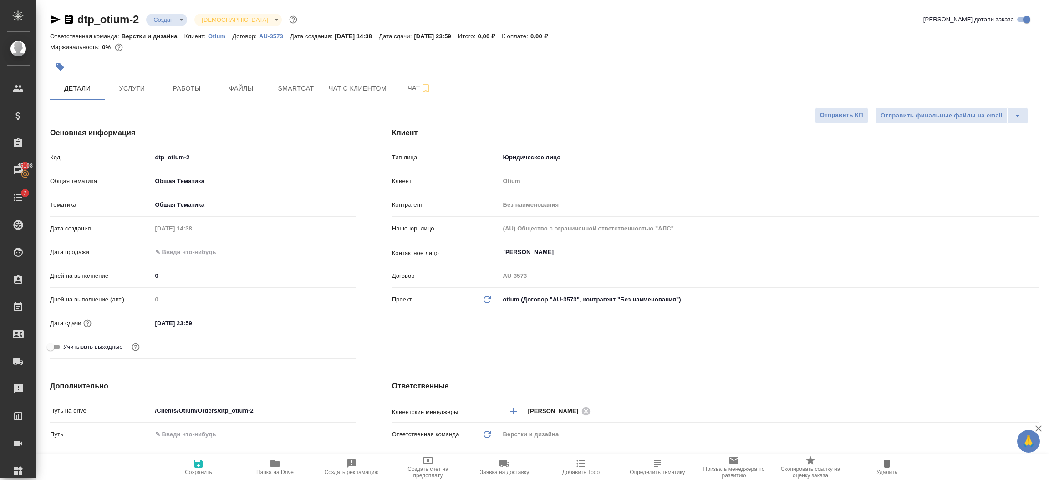
type textarea "x"
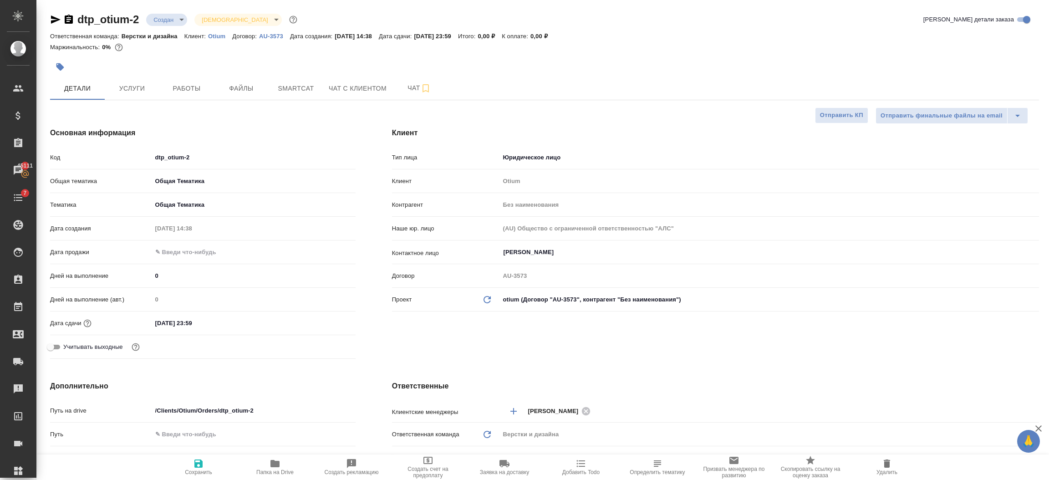
type textarea "x"
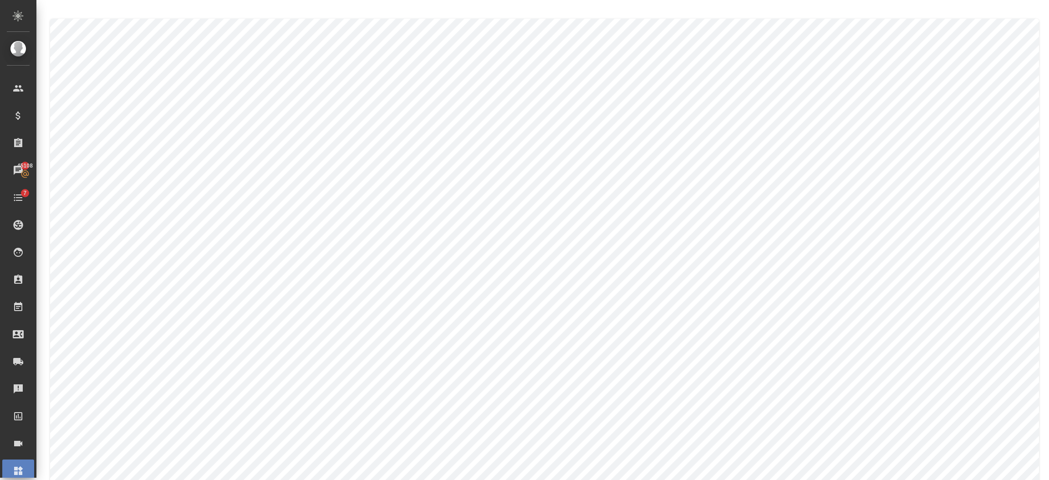
scroll to position [68, 0]
type textarea "[PERSON_NAME]"
type textarea "Solovkova"
type textarea "[PERSON_NAME]"
type textarea "Solovkova"
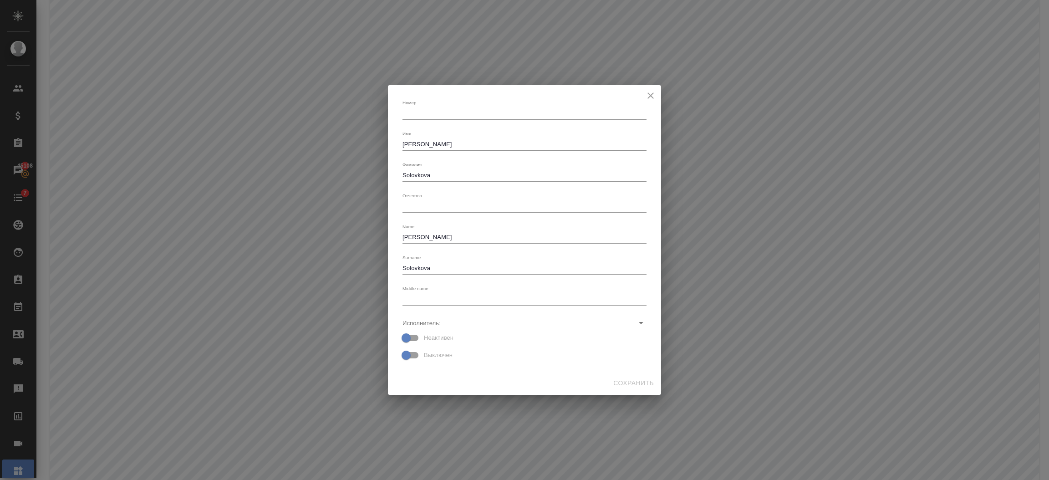
drag, startPoint x: 442, startPoint y: 138, endPoint x: 320, endPoint y: 133, distance: 121.7
click at [321, 133] on div "[PERSON_NAME] x Имя [PERSON_NAME] [PERSON_NAME] x Отчество x Name [PERSON_NAME]…" at bounding box center [524, 240] width 1049 height 480
drag, startPoint x: 444, startPoint y: 144, endPoint x: 316, endPoint y: 142, distance: 128.0
click at [316, 142] on div "[PERSON_NAME] x Имя [PERSON_NAME] [PERSON_NAME] x Отчество x Name [PERSON_NAME]…" at bounding box center [524, 240] width 1049 height 480
paste textarea "[PERSON_NAME]"
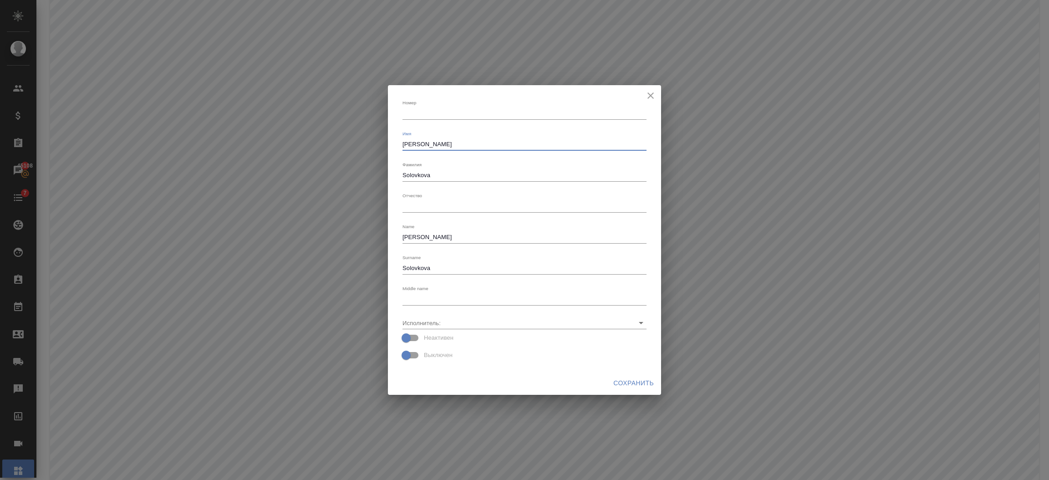
type textarea "[PERSON_NAME]"
drag, startPoint x: 462, startPoint y: 174, endPoint x: 352, endPoint y: 174, distance: 110.6
click at [352, 174] on div "[PERSON_NAME] x Имя [PERSON_NAME] [PERSON_NAME] x Отчество x Name [PERSON_NAME]…" at bounding box center [524, 240] width 1049 height 480
paste textarea "[PERSON_NAME]"
drag, startPoint x: 433, startPoint y: 171, endPoint x: 349, endPoint y: 178, distance: 83.6
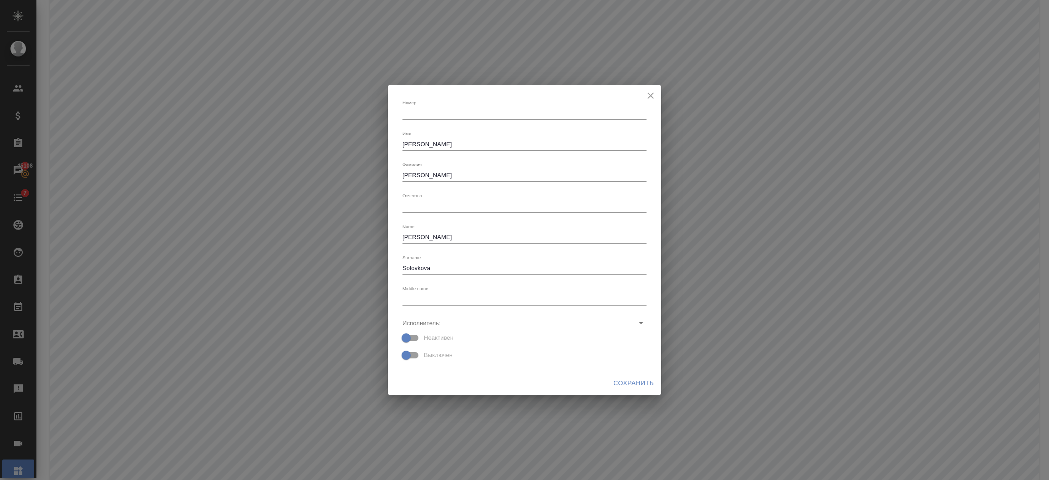
click at [349, 178] on div "[PERSON_NAME] x Имя [PERSON_NAME] [PERSON_NAME] x Отчество x Name [PERSON_NAME]…" at bounding box center [524, 240] width 1049 height 480
click at [432, 175] on textarea "Екатерина Соловкова" at bounding box center [525, 175] width 244 height 7
drag, startPoint x: 434, startPoint y: 176, endPoint x: 321, endPoint y: 168, distance: 113.6
click at [321, 169] on div "Номер x Имя Екатерина x Фамилия Екатерина Соловкова x Отчество x Name Ekaterina…" at bounding box center [524, 240] width 1049 height 480
type textarea "Соловкова"
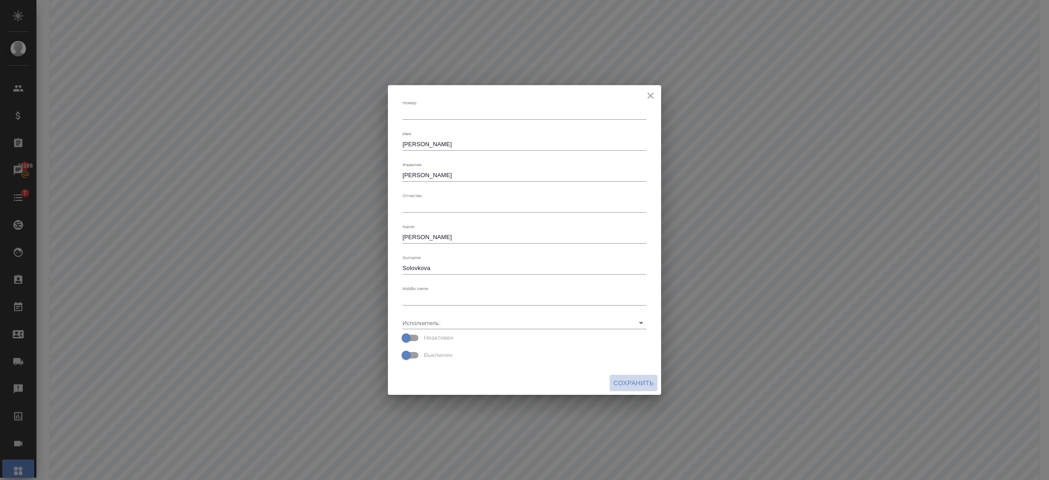
click at [620, 377] on span "Сохранить" at bounding box center [633, 382] width 41 height 11
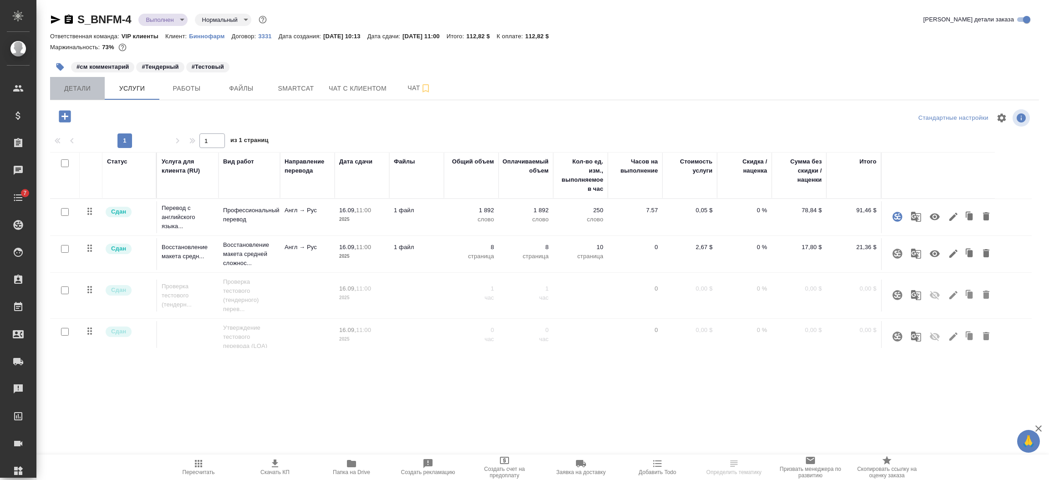
click at [85, 86] on span "Детали" at bounding box center [78, 88] width 44 height 11
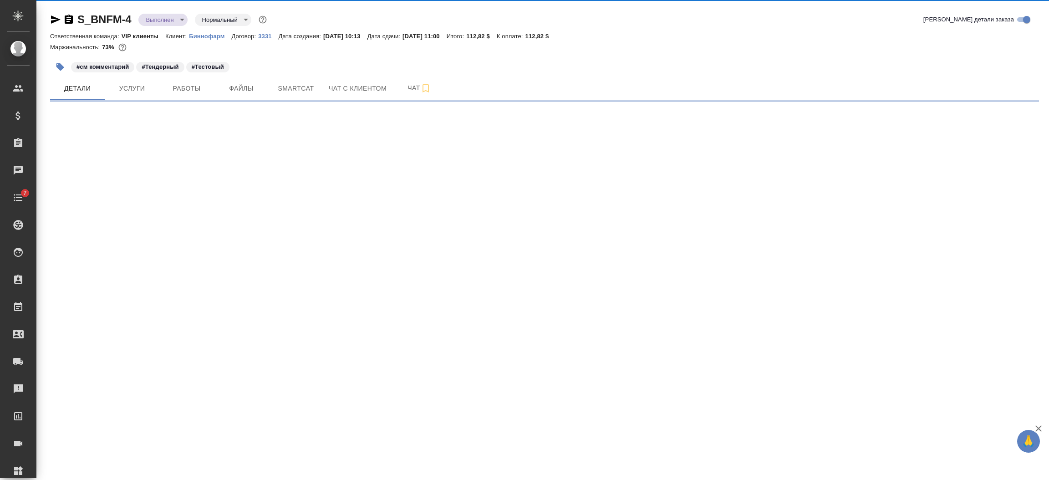
select select "RU"
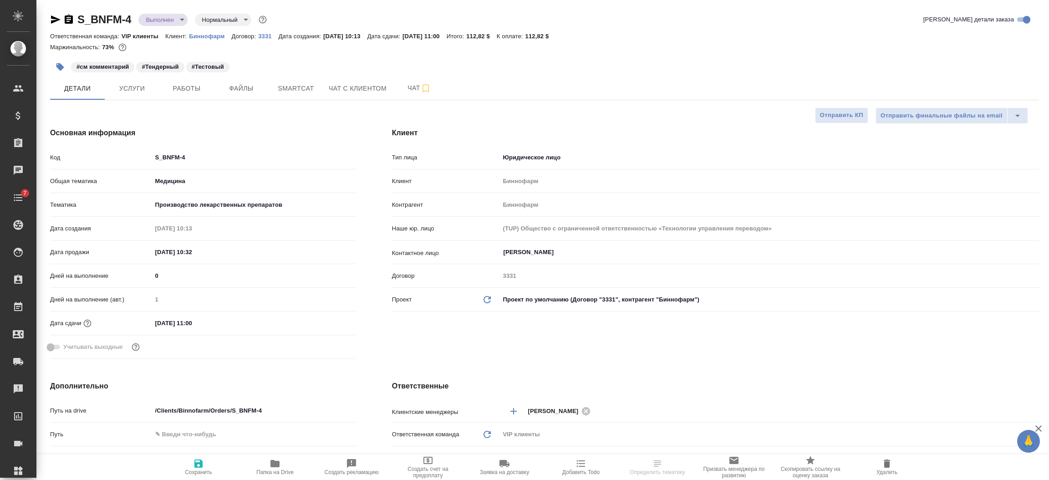
type textarea "x"
click at [66, 14] on icon "button" at bounding box center [68, 19] width 11 height 11
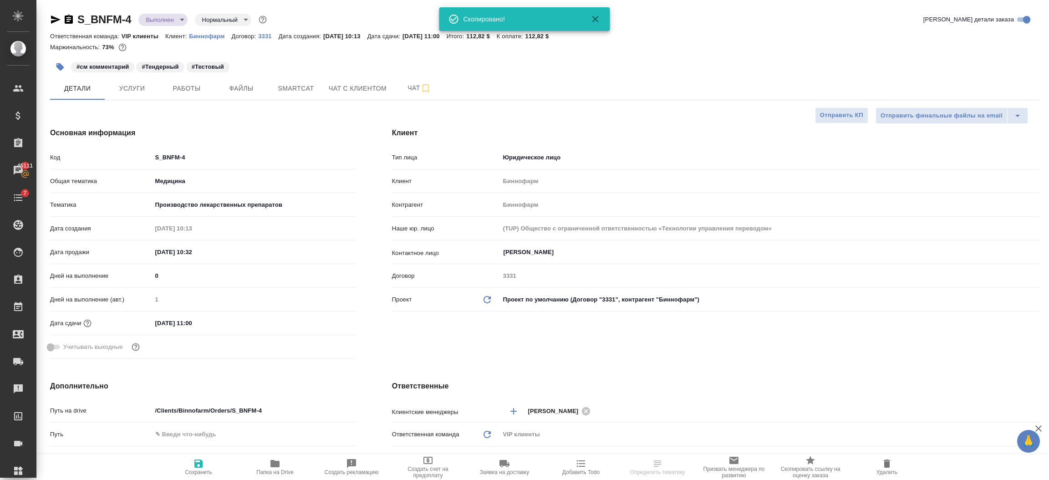
type textarea "x"
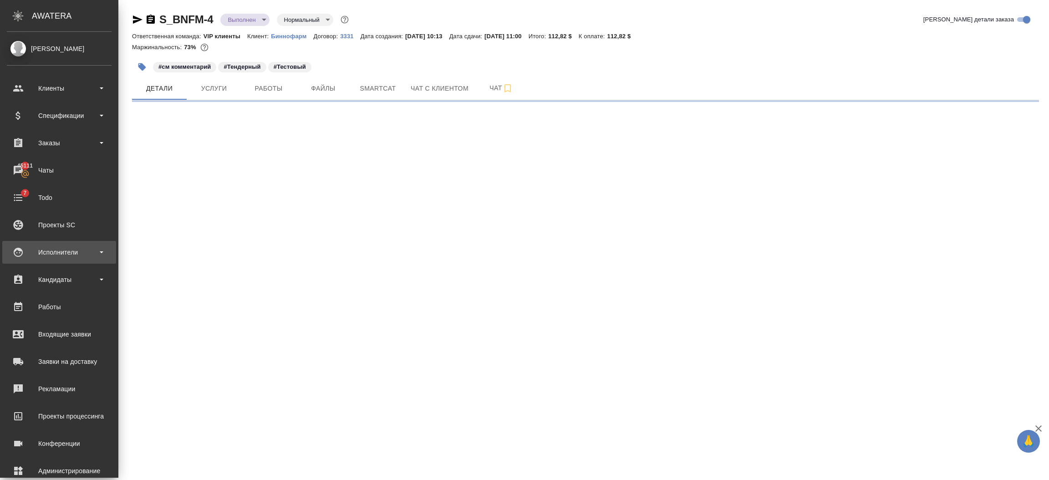
select select "RU"
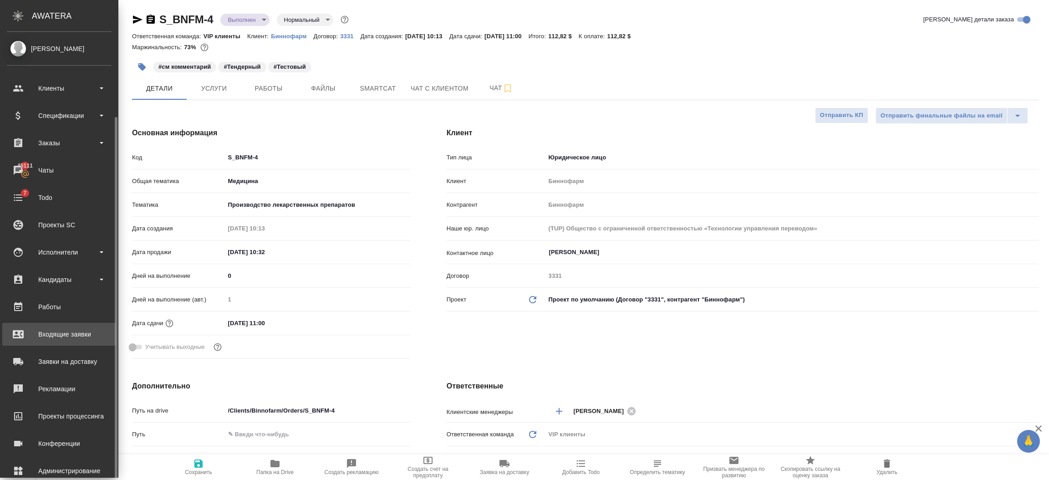
scroll to position [45, 0]
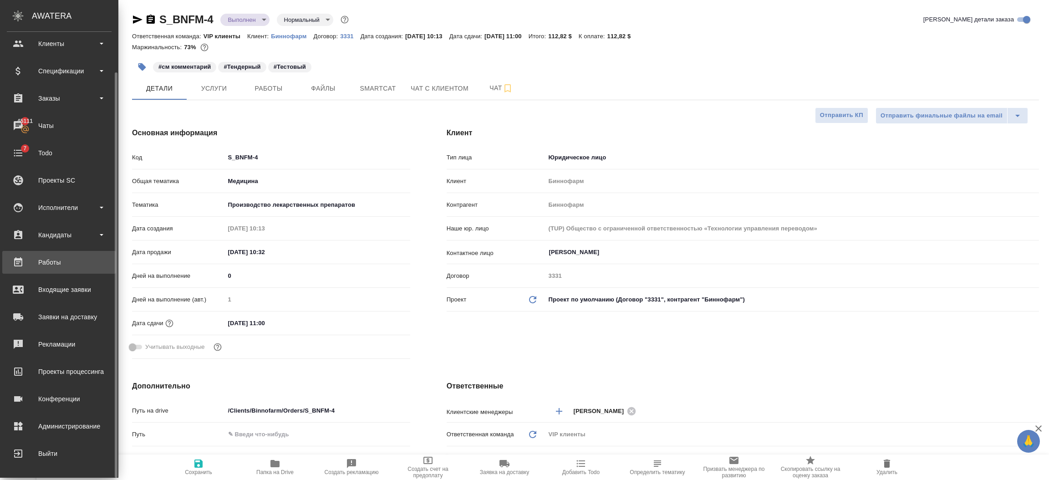
type textarea "x"
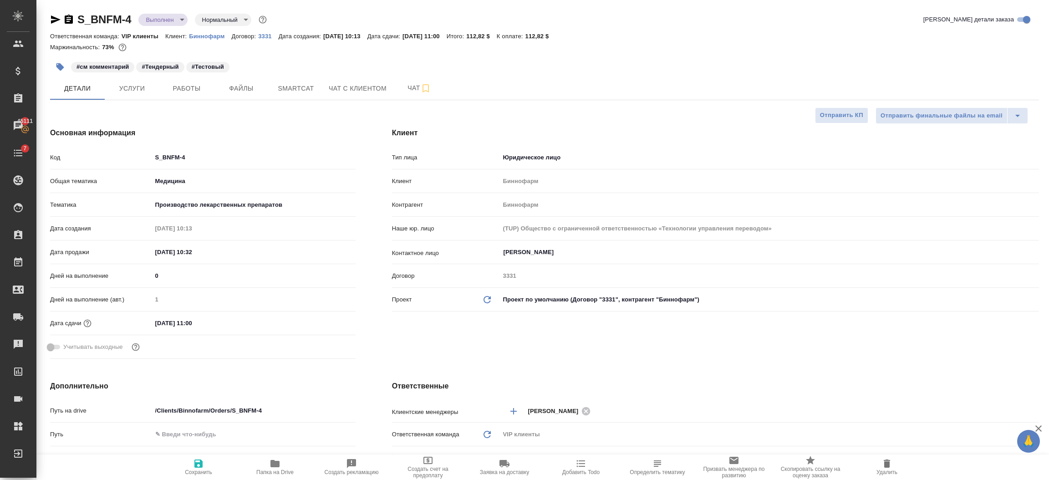
type textarea "x"
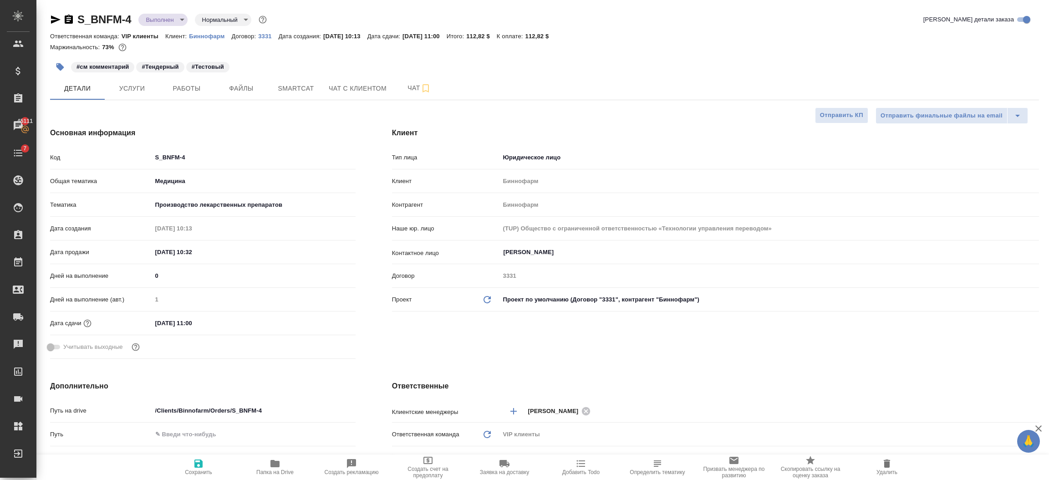
type textarea "x"
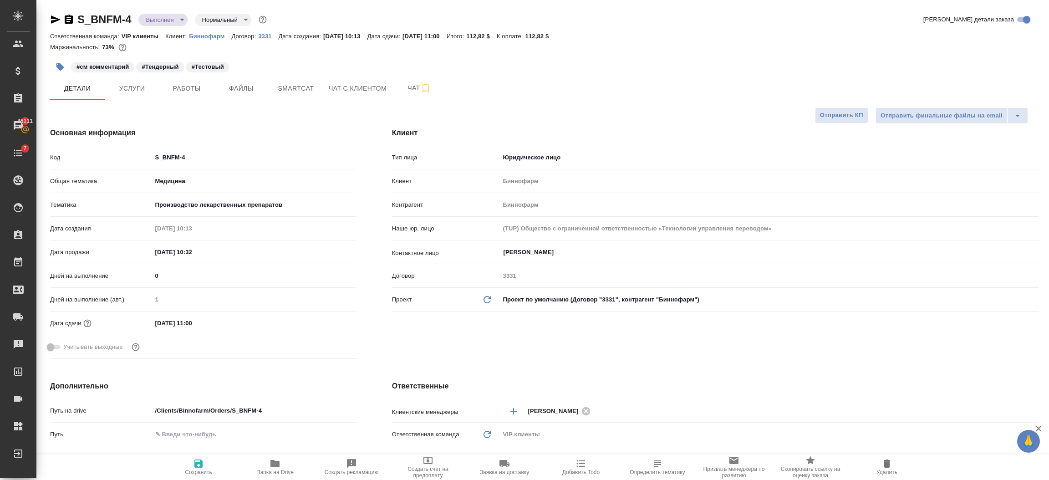
type textarea "x"
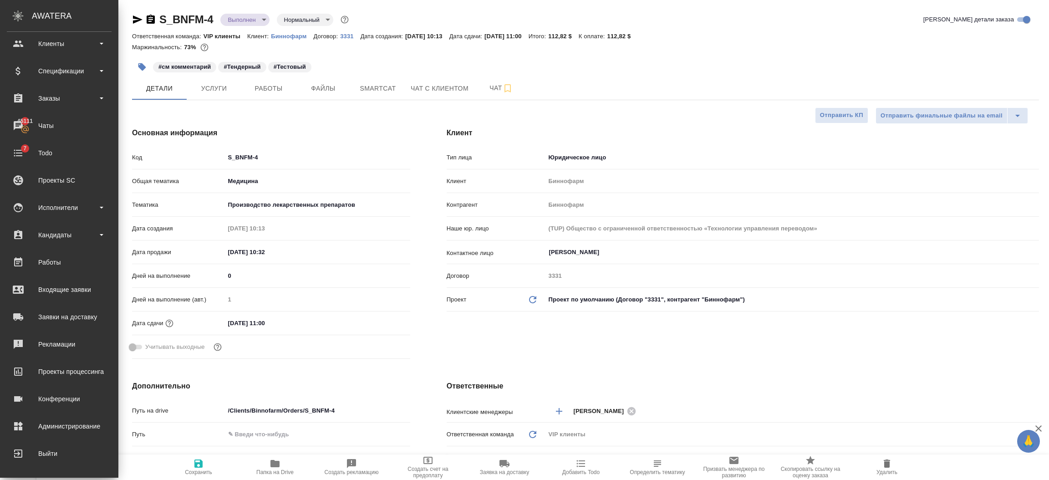
type textarea "x"
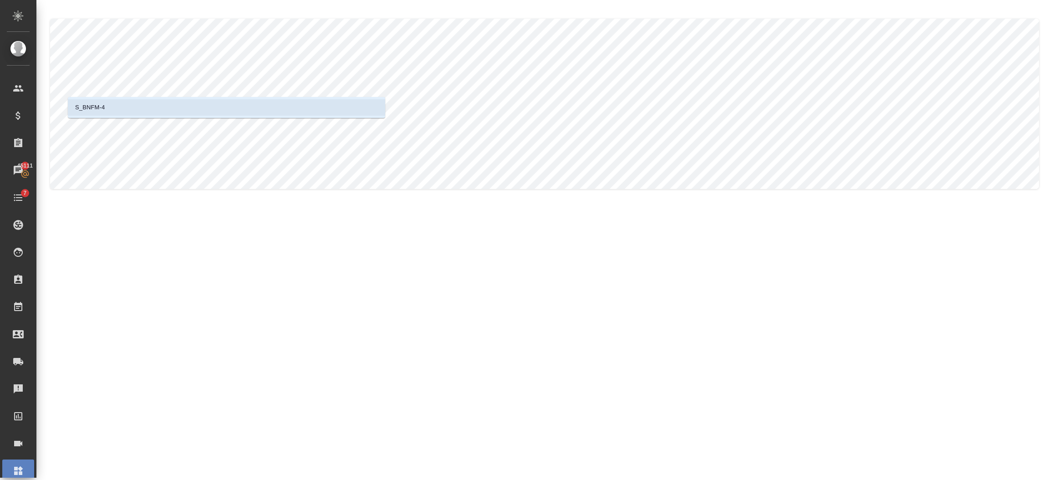
click at [127, 106] on li "S_BNFM-4" at bounding box center [226, 107] width 317 height 16
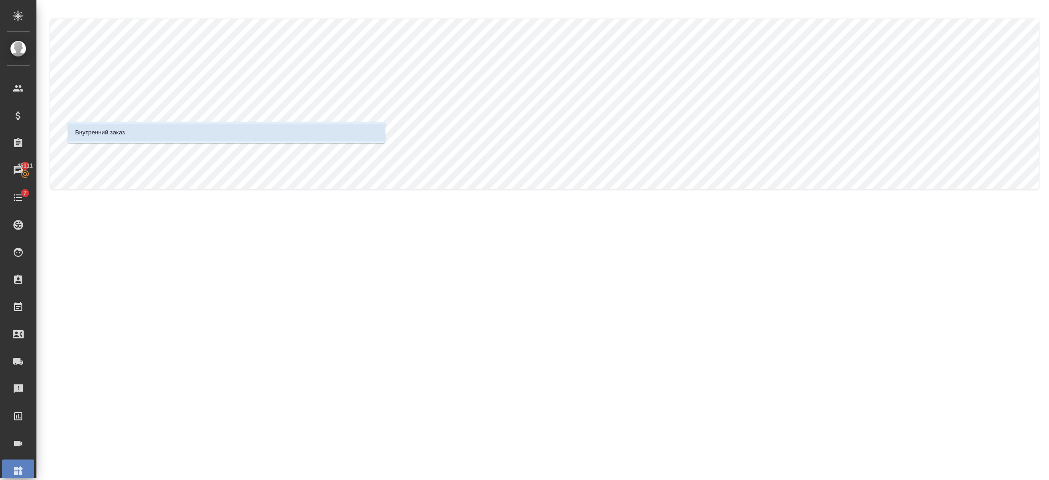
click at [110, 128] on p "Внутренний заказ" at bounding box center [100, 132] width 50 height 9
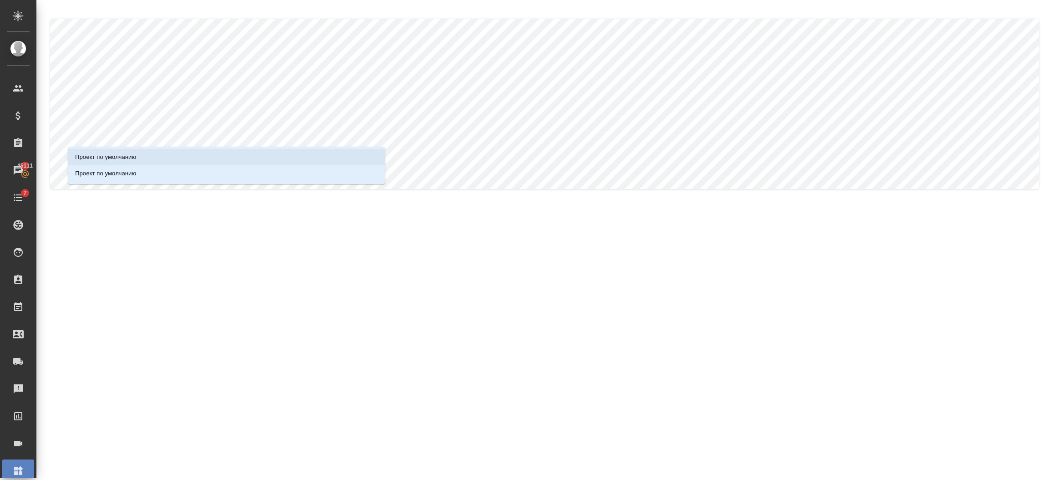
click at [125, 149] on li "Проект по умолчанию" at bounding box center [226, 157] width 317 height 16
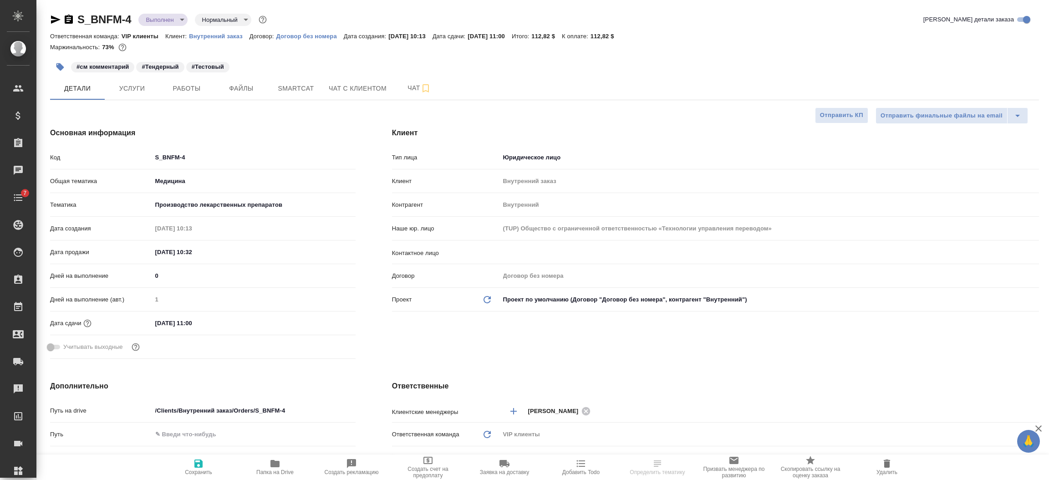
select select "RU"
click at [484, 299] on icon at bounding box center [487, 299] width 7 height 7
type input "(МБ) ООО "Монблан""
click at [534, 244] on div "​" at bounding box center [769, 252] width 539 height 16
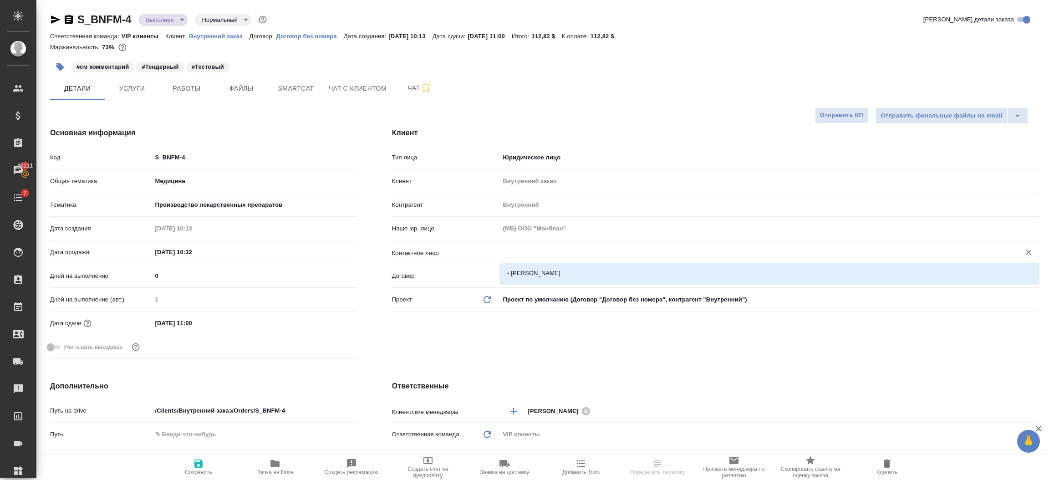
click at [534, 248] on input "text" at bounding box center [754, 252] width 503 height 11
click at [525, 272] on li "- [PERSON_NAME]" at bounding box center [769, 273] width 539 height 16
type input "- [PERSON_NAME]"
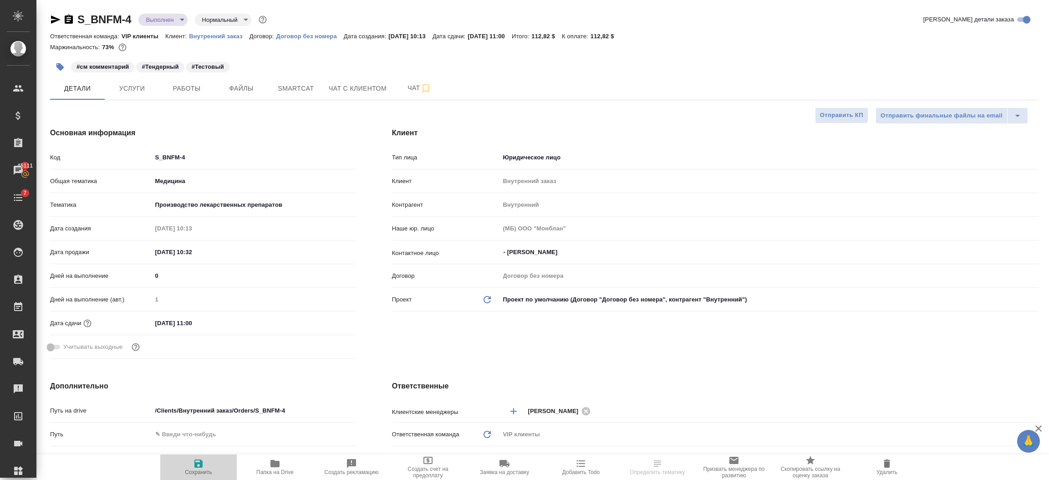
click at [194, 463] on icon "button" at bounding box center [198, 463] width 11 height 11
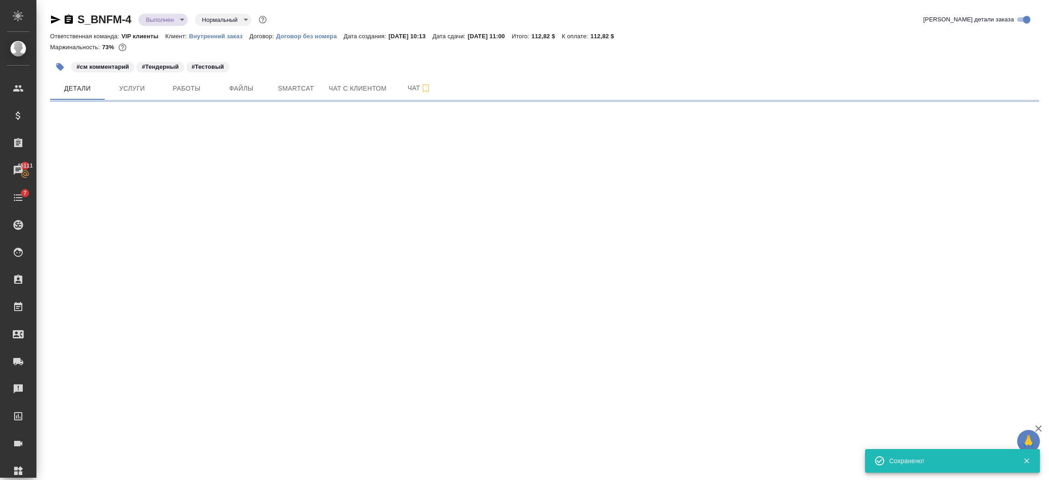
select select "RU"
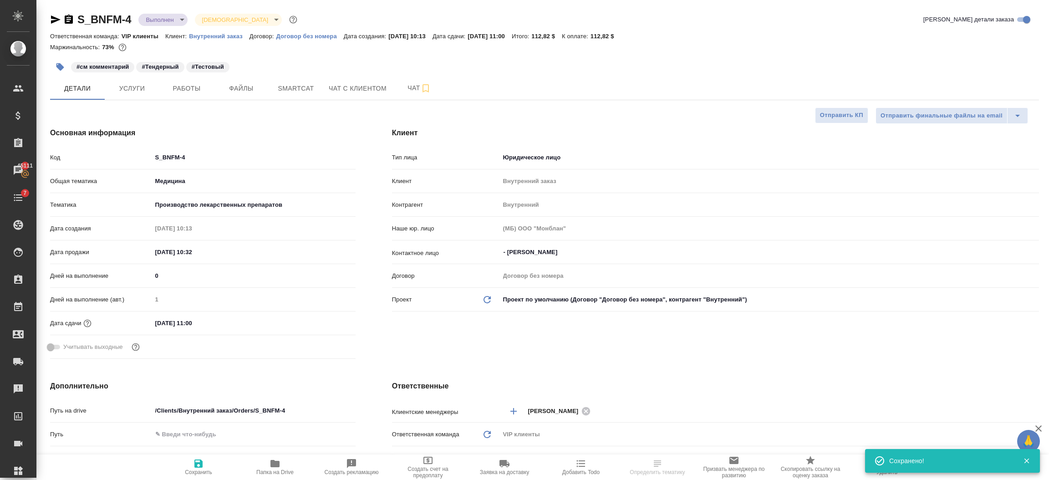
type input "holyTrinity"
type textarea "x"
select select "RU"
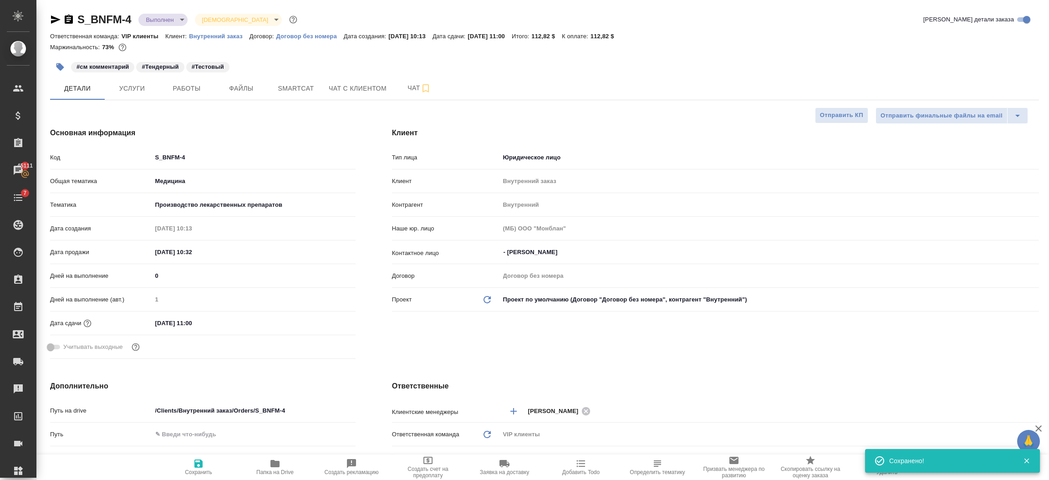
type textarea "x"
